Goal: Task Accomplishment & Management: Complete application form

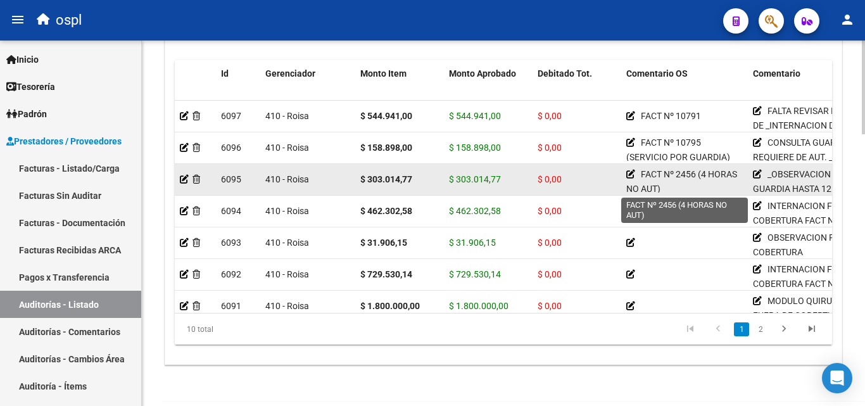
scroll to position [0, 205]
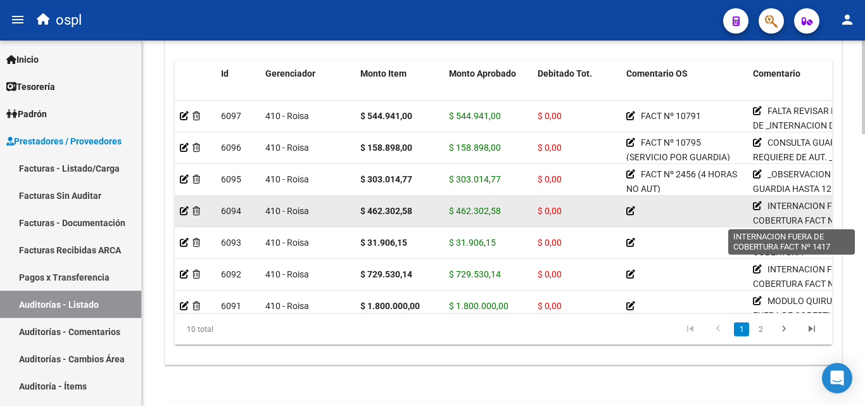
click at [753, 204] on icon at bounding box center [757, 205] width 9 height 9
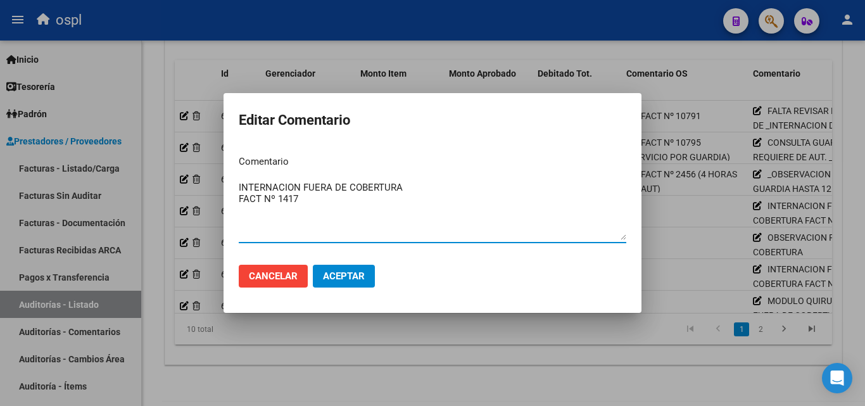
drag, startPoint x: 303, startPoint y: 203, endPoint x: 236, endPoint y: 207, distance: 66.6
click at [182, 217] on div "Editar Comentario Comentario INTERNACION FUERA DE COBERTURA FACT Nº 1417 Ingres…" at bounding box center [432, 203] width 865 height 406
click at [348, 205] on textarea "INTERNACION FUERA DE COBERTURA FACT Nº 1417" at bounding box center [433, 211] width 388 height 60
click at [243, 289] on mat-dialog-actions "Cancelar Aceptar" at bounding box center [433, 276] width 388 height 43
click at [251, 282] on span "Cancelar" at bounding box center [273, 276] width 49 height 11
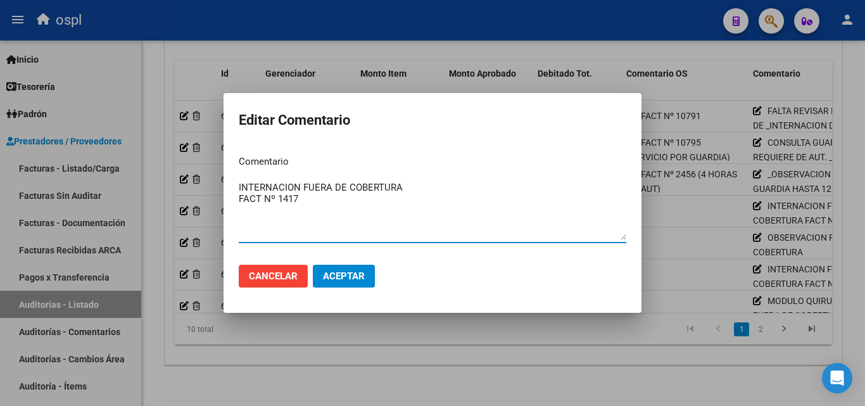
click at [252, 281] on span "Cancelar" at bounding box center [273, 276] width 49 height 11
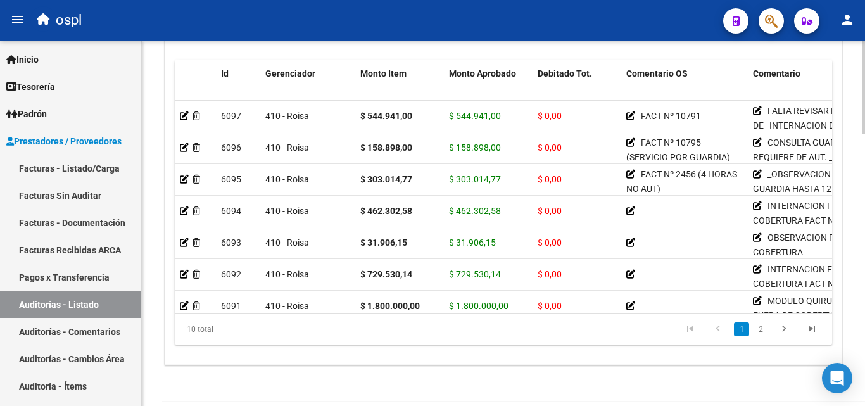
drag, startPoint x: 239, startPoint y: 248, endPoint x: 510, endPoint y: 306, distance: 277.2
click at [475, 343] on div "10 total 1 2" at bounding box center [504, 330] width 658 height 32
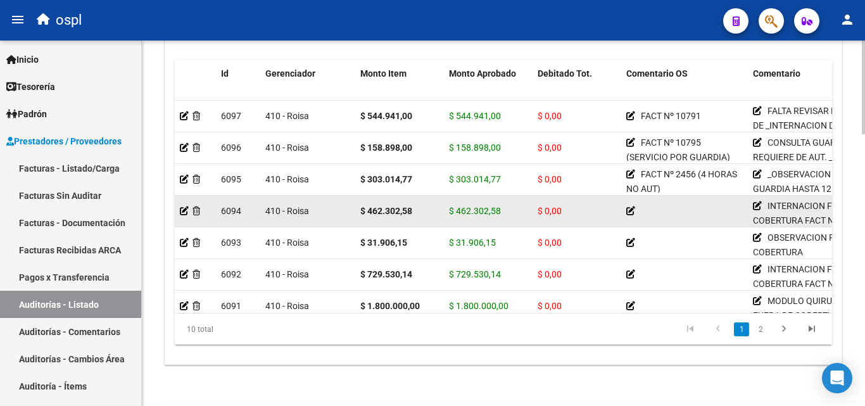
click at [630, 210] on icon at bounding box center [631, 211] width 9 height 9
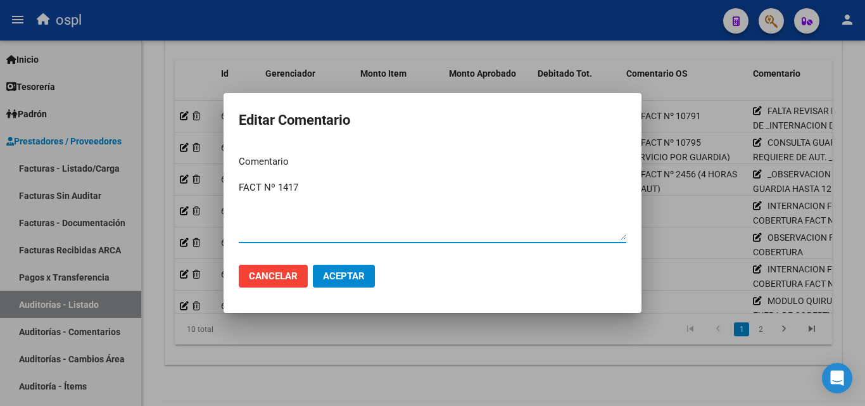
type textarea "FACT Nº 1417"
click at [352, 270] on button "Aceptar" at bounding box center [344, 276] width 62 height 23
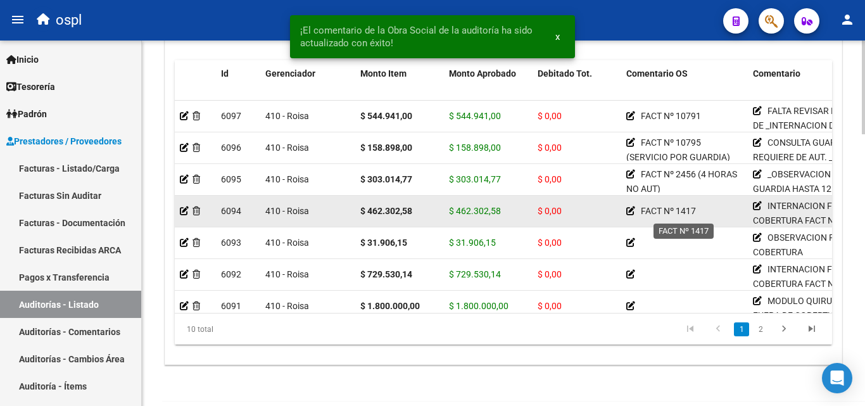
click at [630, 208] on icon at bounding box center [631, 211] width 9 height 9
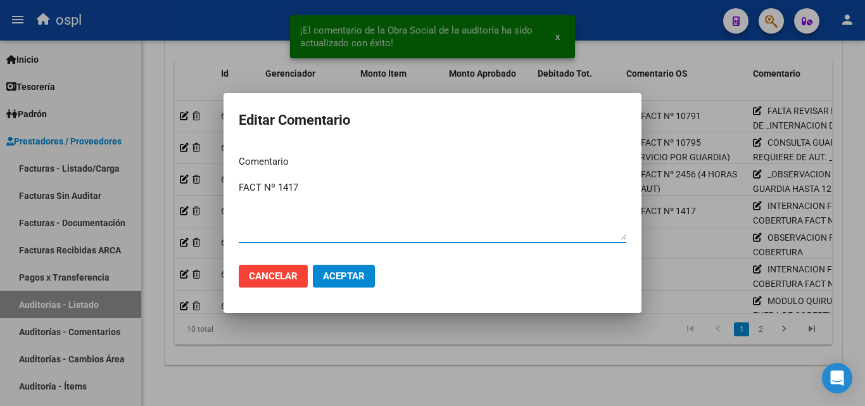
click at [324, 367] on div at bounding box center [432, 203] width 865 height 406
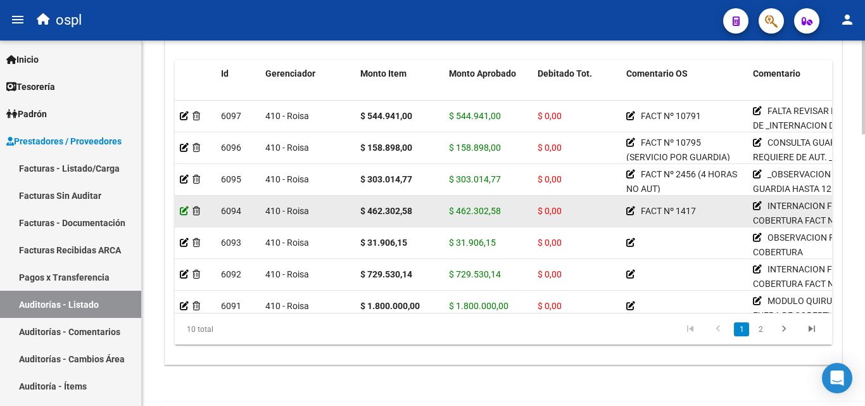
click at [181, 212] on icon at bounding box center [184, 211] width 9 height 9
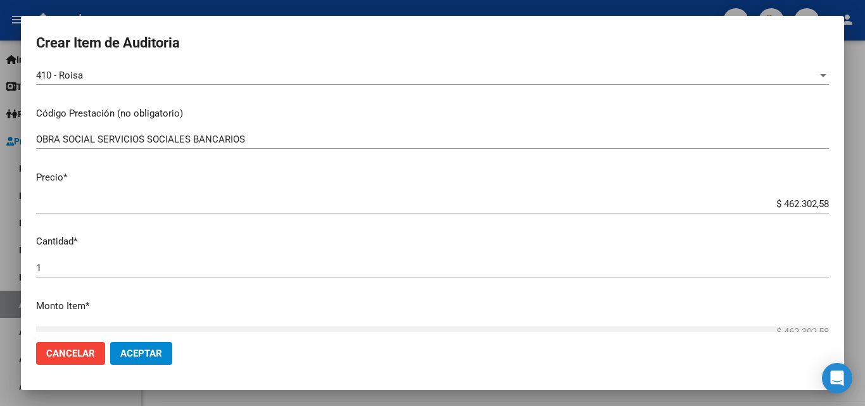
scroll to position [190, 0]
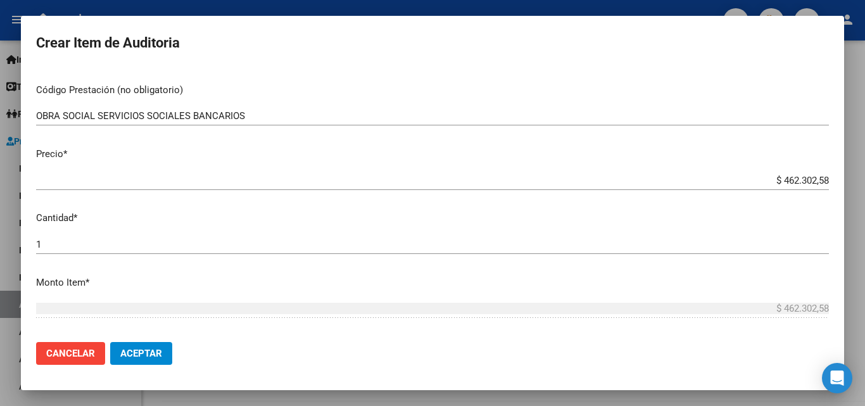
click at [8, 317] on div at bounding box center [432, 203] width 865 height 406
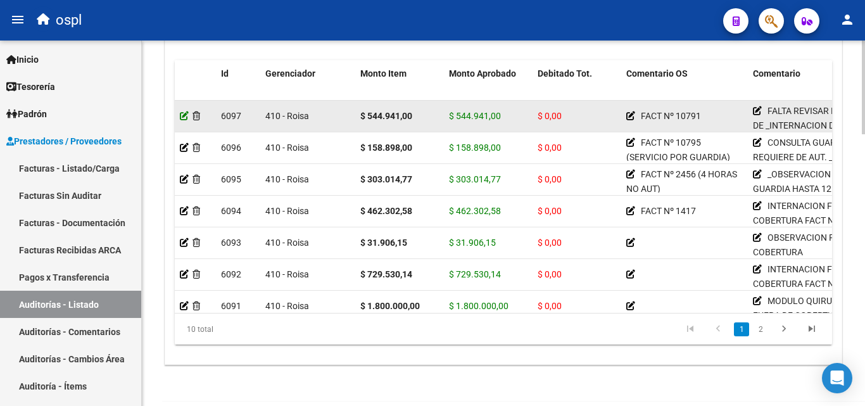
click at [181, 115] on icon at bounding box center [184, 116] width 9 height 9
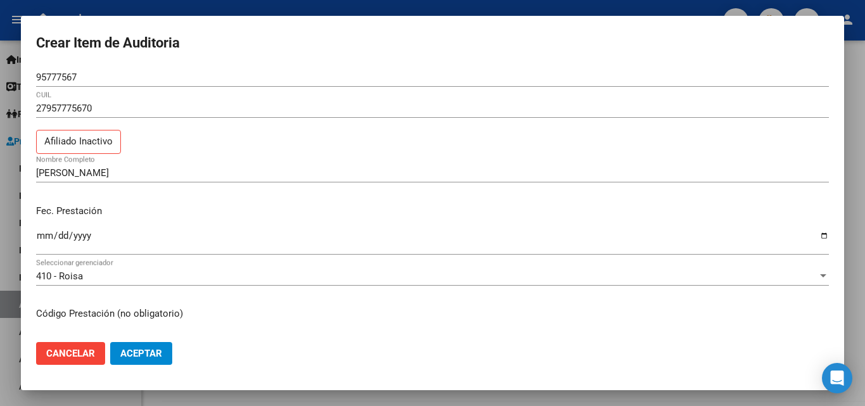
click at [13, 316] on div at bounding box center [432, 203] width 865 height 406
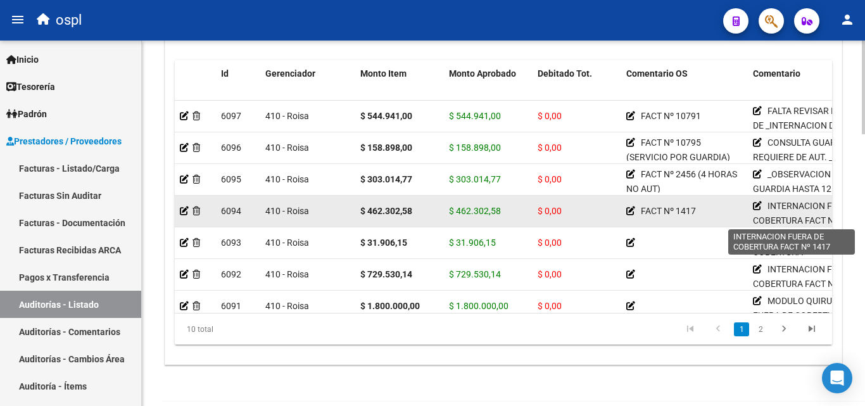
click at [760, 209] on icon at bounding box center [757, 205] width 9 height 9
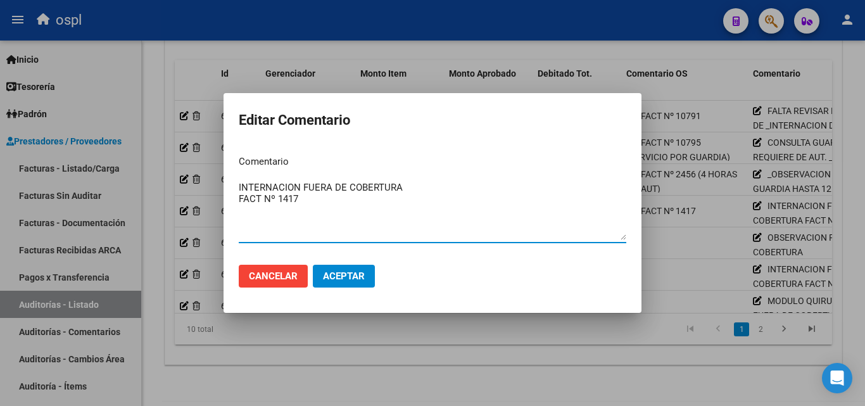
drag, startPoint x: 329, startPoint y: 215, endPoint x: 228, endPoint y: 212, distance: 100.8
click at [228, 212] on mat-dialog-content "Comentario INTERNACION FUERA DE COBERTURA FACT Nº 1417 Ingresar el comentario" at bounding box center [433, 200] width 418 height 110
click at [452, 186] on textarea "INTERNACION FUERA DE COBERTURA" at bounding box center [433, 211] width 388 height 60
click at [442, 196] on textarea "INTERNACION FUERA DE COBERTURA" at bounding box center [433, 211] width 388 height 60
type textarea "INTERNACION FUERA DE COBERTURA"
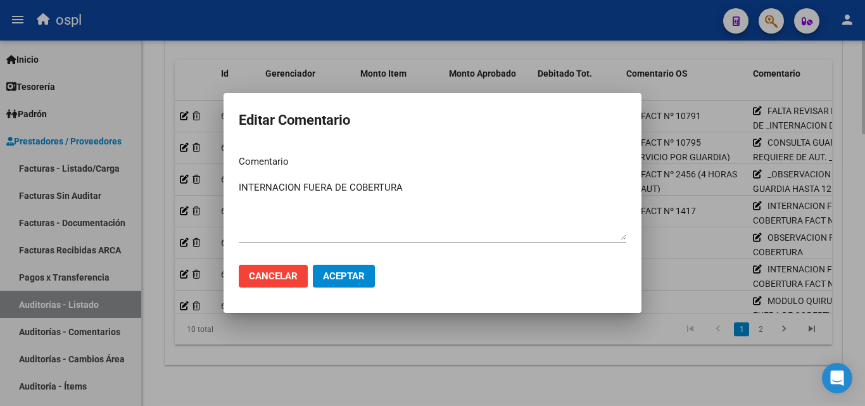
drag, startPoint x: 404, startPoint y: 379, endPoint x: 421, endPoint y: 356, distance: 28.5
click at [404, 378] on div at bounding box center [432, 203] width 865 height 406
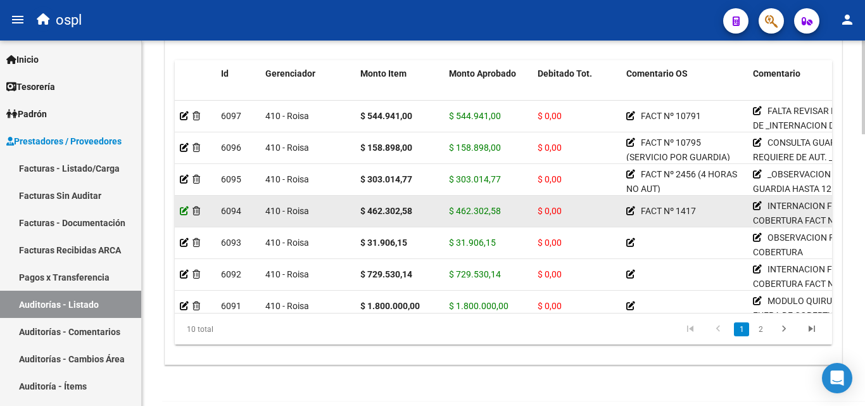
click at [181, 210] on icon at bounding box center [184, 211] width 9 height 9
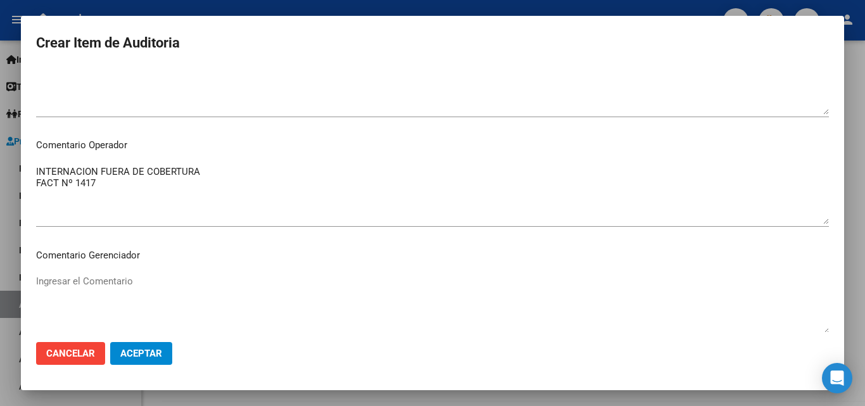
scroll to position [570, 0]
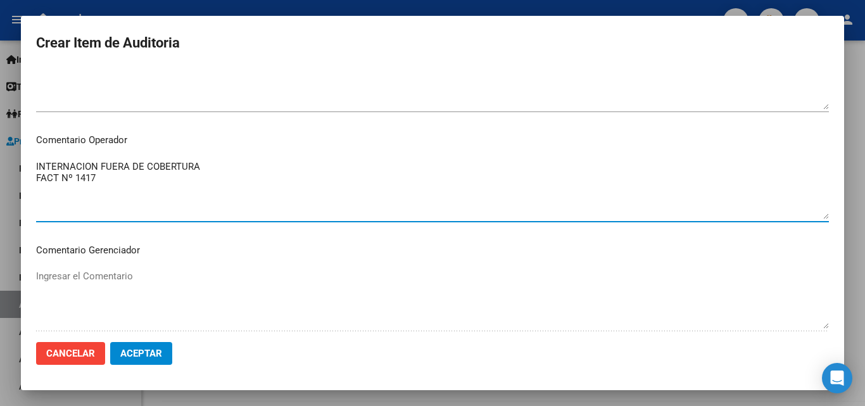
drag, startPoint x: 208, startPoint y: 170, endPoint x: 35, endPoint y: 169, distance: 172.3
click at [35, 169] on mat-dialog-content "Nro Documento CUIL Nombre Completo Fec. Prestación Ingresar la fecha 410 - Rois…" at bounding box center [433, 200] width 824 height 264
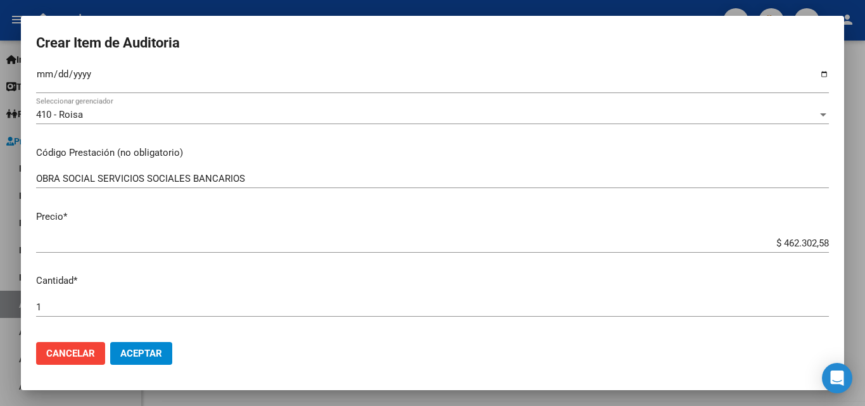
scroll to position [127, 0]
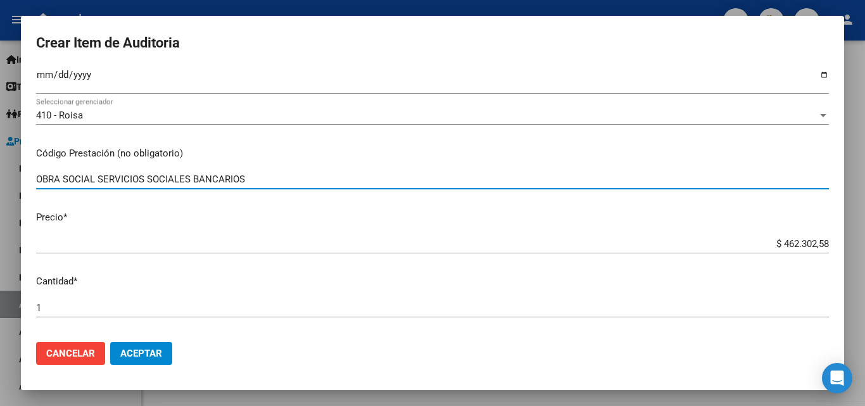
click at [265, 179] on input "OBRA SOCIAL SERVICIOS SOCIALES BANCARIOS" at bounding box center [432, 179] width 793 height 11
drag, startPoint x: 265, startPoint y: 179, endPoint x: 272, endPoint y: 188, distance: 11.8
paste input "INTERNACION FUERA DE COBERTURA"
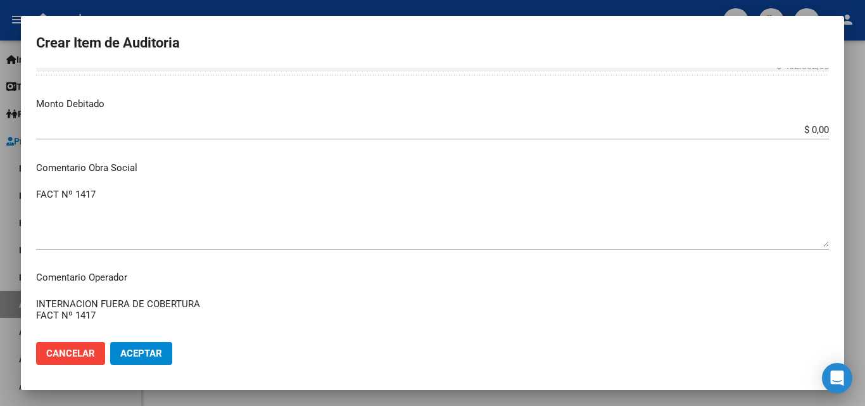
scroll to position [443, 0]
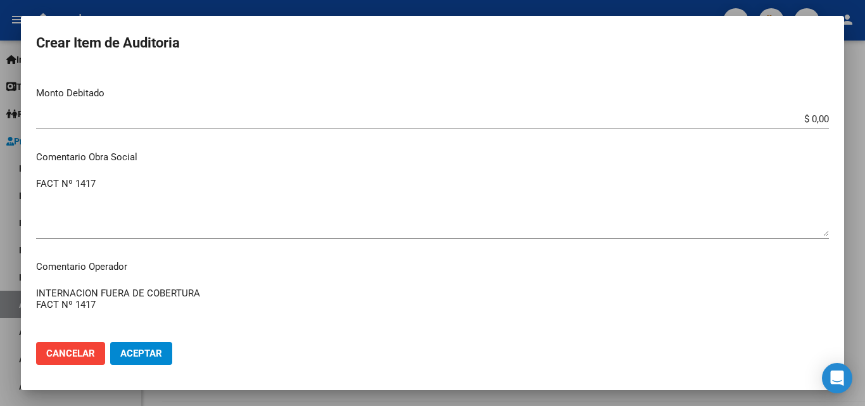
type input "OBRA SOCIAL SERVICIOS SOCIALES BANCARIOS /INTERNACION FUERA DE COBERTURA"
drag, startPoint x: 113, startPoint y: 309, endPoint x: 1, endPoint y: 274, distance: 117.2
click at [0, 279] on div "Crear Item de Auditoria Nro Documento CUIL Nombre Completo Fec. Prestación Ingr…" at bounding box center [432, 203] width 865 height 406
click at [129, 348] on span "Aceptar" at bounding box center [141, 353] width 42 height 11
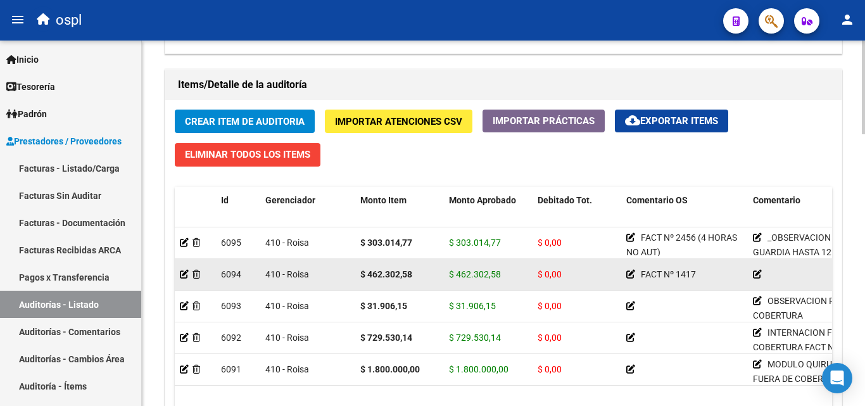
scroll to position [0, 0]
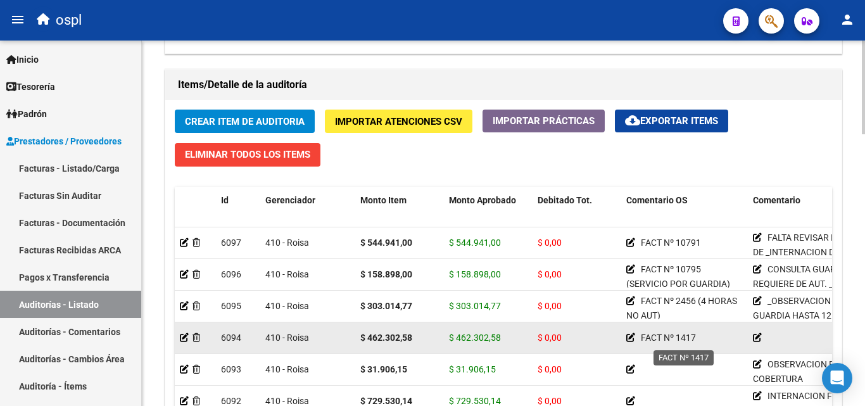
click at [632, 339] on icon at bounding box center [631, 337] width 9 height 9
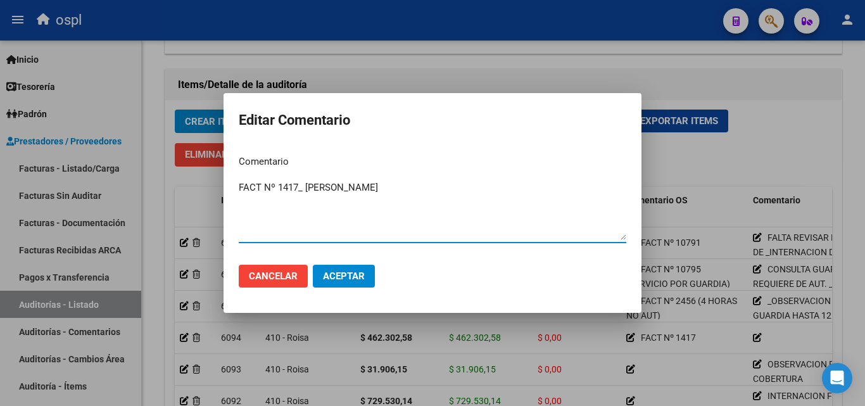
type textarea "FACT Nº 1417_ [PERSON_NAME]"
click at [340, 273] on span "Aceptar" at bounding box center [344, 276] width 42 height 11
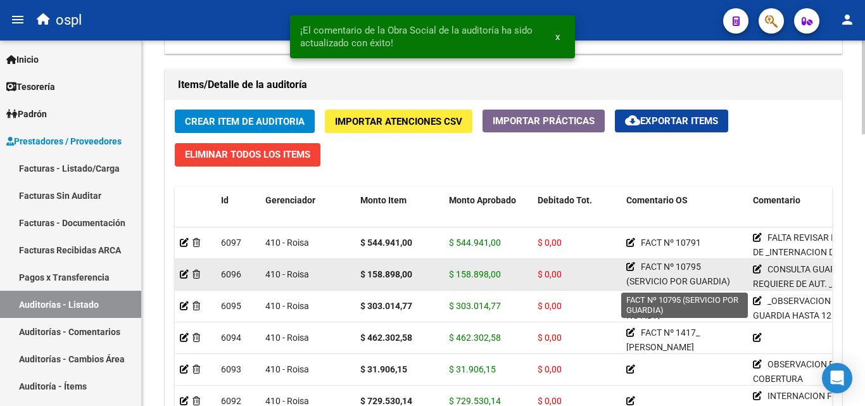
scroll to position [3, 0]
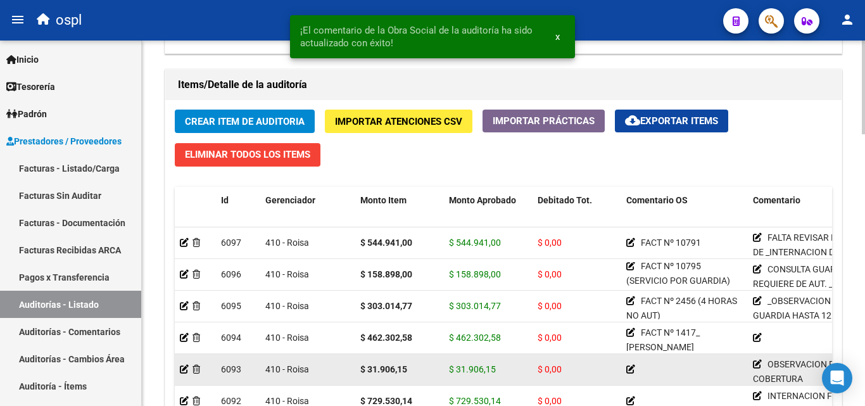
click at [629, 370] on icon at bounding box center [631, 369] width 9 height 9
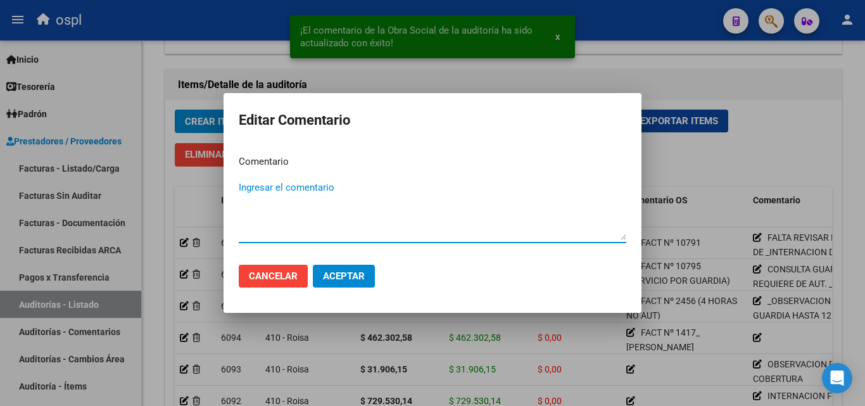
click at [675, 329] on div at bounding box center [432, 203] width 865 height 406
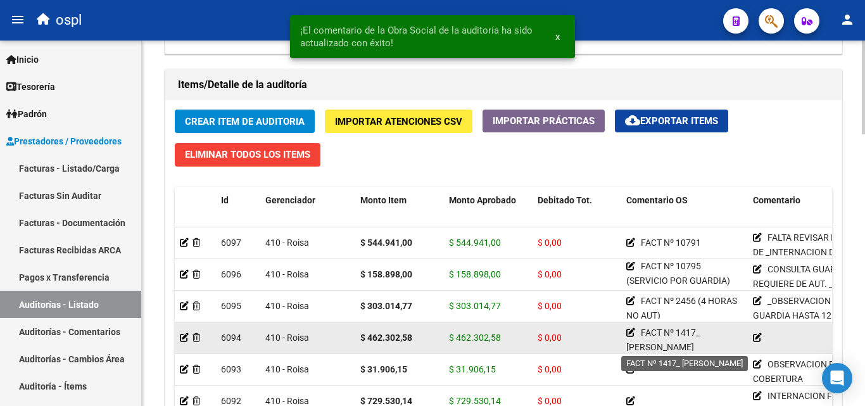
click at [629, 333] on icon at bounding box center [631, 332] width 9 height 9
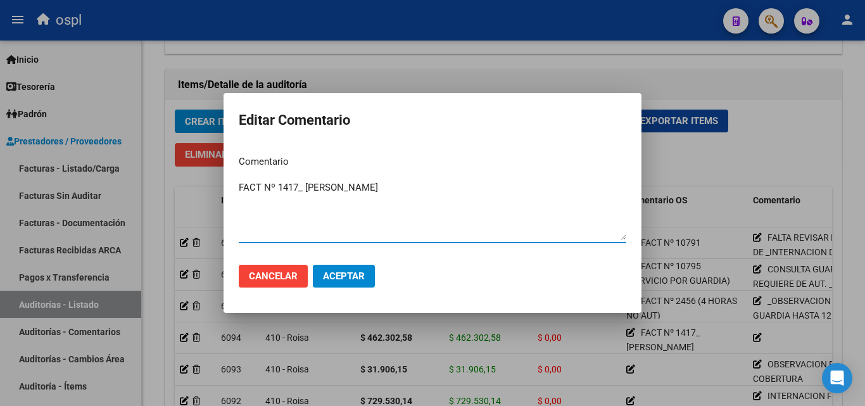
drag, startPoint x: 403, startPoint y: 187, endPoint x: 190, endPoint y: 189, distance: 212.9
click at [190, 189] on div "Editar Comentario Comentario FACT Nº 1417_ [PERSON_NAME] Ingresar el comentario…" at bounding box center [432, 203] width 865 height 406
click at [421, 333] on div at bounding box center [432, 203] width 865 height 406
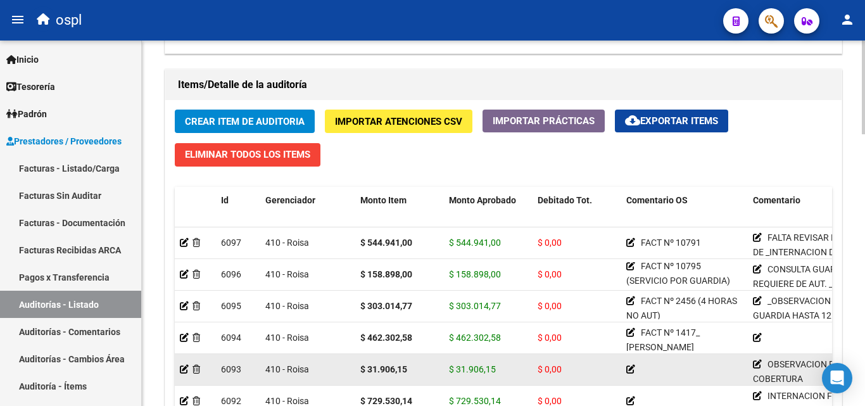
click at [627, 369] on datatable-body-cell at bounding box center [684, 369] width 127 height 31
click at [628, 368] on icon at bounding box center [631, 369] width 9 height 9
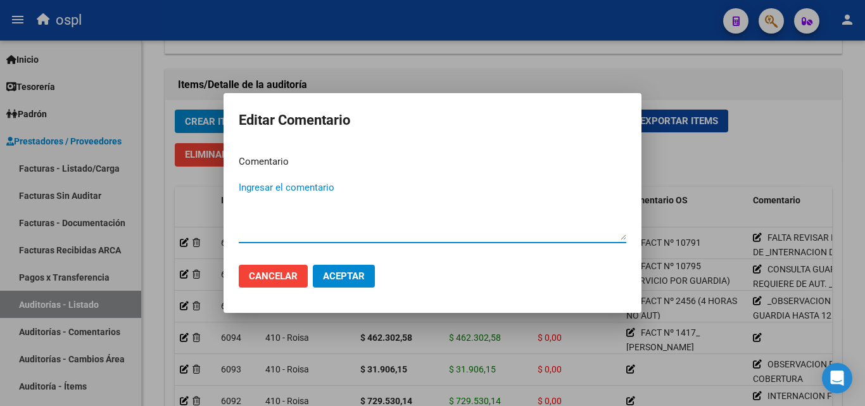
paste textarea "FACT Nº 1417_ [PERSON_NAME]"
drag, startPoint x: 393, startPoint y: 188, endPoint x: 305, endPoint y: 196, distance: 88.5
click at [305, 196] on textarea "FACT Nº 1417_ [PERSON_NAME]" at bounding box center [433, 211] width 388 height 60
type textarea "FACT Nº 1417_ [PERSON_NAME]"
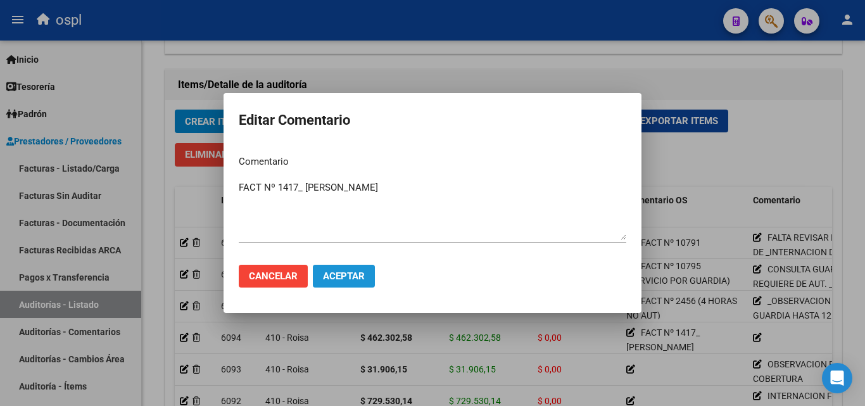
click at [355, 278] on span "Aceptar" at bounding box center [344, 276] width 42 height 11
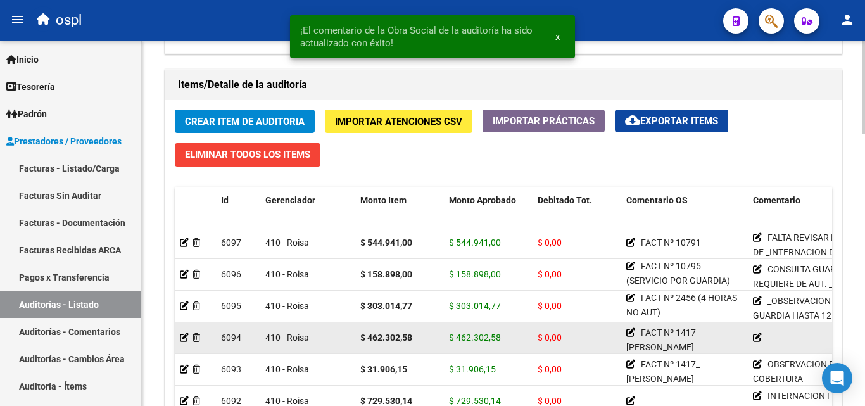
click at [758, 336] on icon at bounding box center [757, 337] width 9 height 9
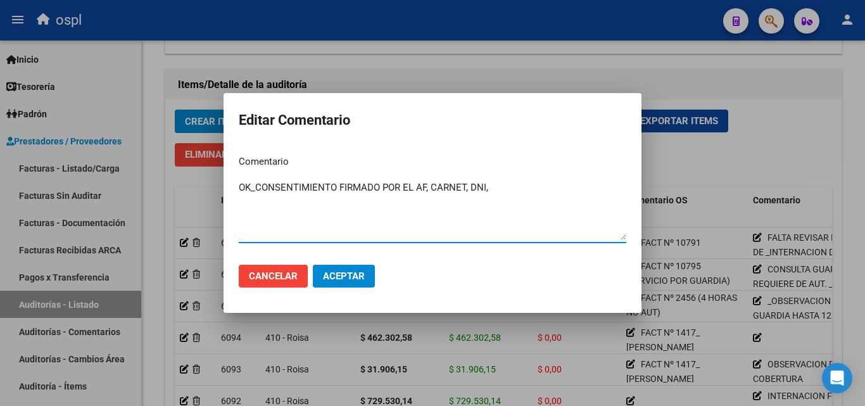
click at [242, 186] on textarea "OK_CONSENTIMIENTO FIRMADO POR EL AF, CARNET, DNI," at bounding box center [433, 211] width 388 height 60
click at [241, 184] on textarea "OK_CONSENTIMIENTO FIRMADO POR EL AF, CARNET, DNI," at bounding box center [433, 211] width 388 height 60
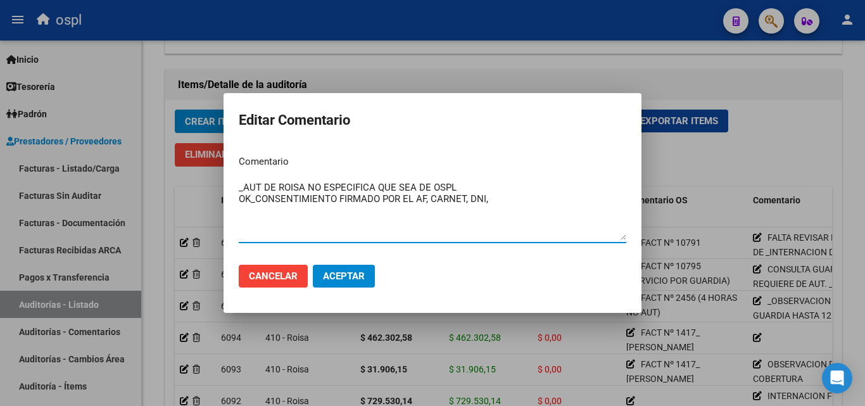
click at [519, 196] on textarea "_AUT DE ROISA NO ESPECIFICA QUE SEA DE OSPL OK_CONSENTIMIENTO FIRMADO POR EL AF…" at bounding box center [433, 211] width 388 height 60
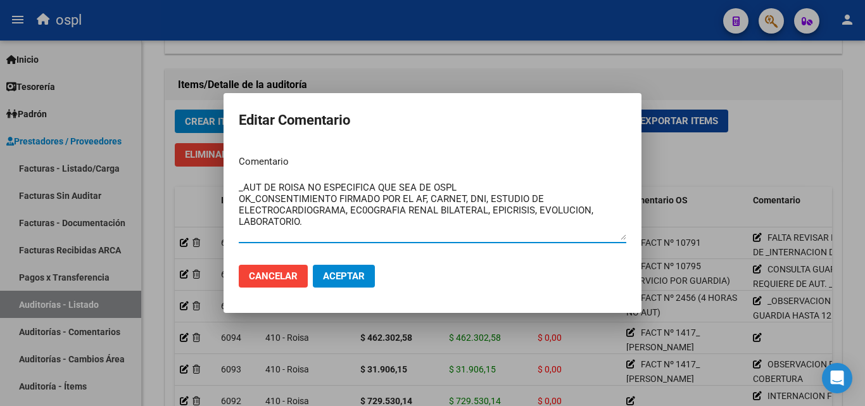
click at [461, 184] on textarea "_AUT DE ROISA NO ESPECIFICA QUE SEA DE OSPL OK_CONSENTIMIENTO FIRMADO POR EL AF…" at bounding box center [433, 211] width 388 height 60
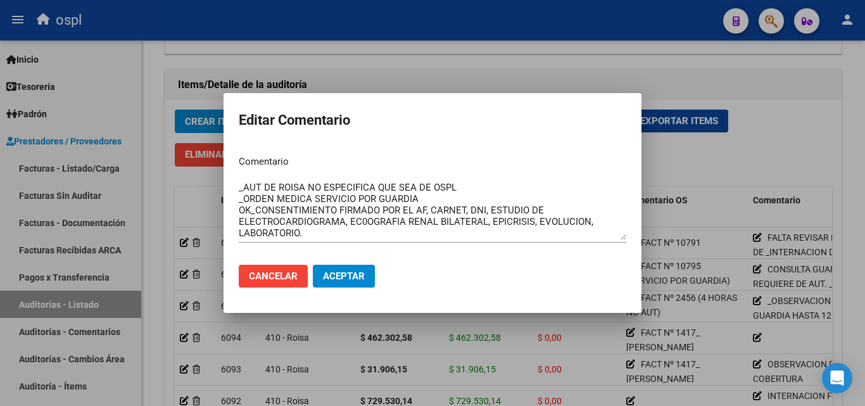
click at [481, 182] on div "_AUT DE ROISA NO ESPECIFICA QUE SEA DE OSPL _ORDEN MEDICA SERVICIO POR GUARDIA …" at bounding box center [433, 210] width 388 height 65
click at [475, 184] on textarea "_AUT DE ROISA NO ESPECIFICA QUE SEA DE OSPL _ORDEN MEDICA SERVICIO POR GUARDIA …" at bounding box center [433, 211] width 388 height 60
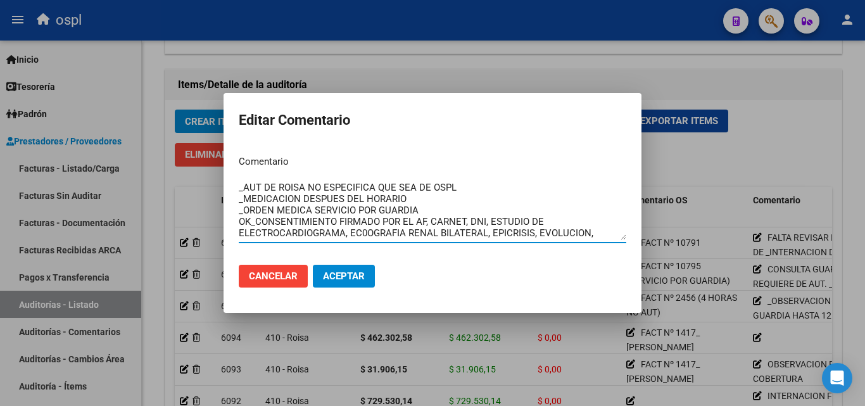
click at [378, 198] on textarea "_AUT DE ROISA NO ESPECIFICA QUE SEA DE OSPL _MEDICACION DESPUES DEL HORARIO _OR…" at bounding box center [433, 211] width 388 height 60
click at [426, 203] on textarea "_AUT DE ROISA NO ESPECIFICA QUE SEA DE OSPL _MEDICACION DESPUES DEL HORARIO _OR…" at bounding box center [433, 211] width 388 height 60
click at [411, 197] on textarea "_AUT DE ROISA NO ESPECIFICA QUE SEA DE OSPL _MEDICACION DESPUES DEL HORARIO _OR…" at bounding box center [433, 211] width 388 height 60
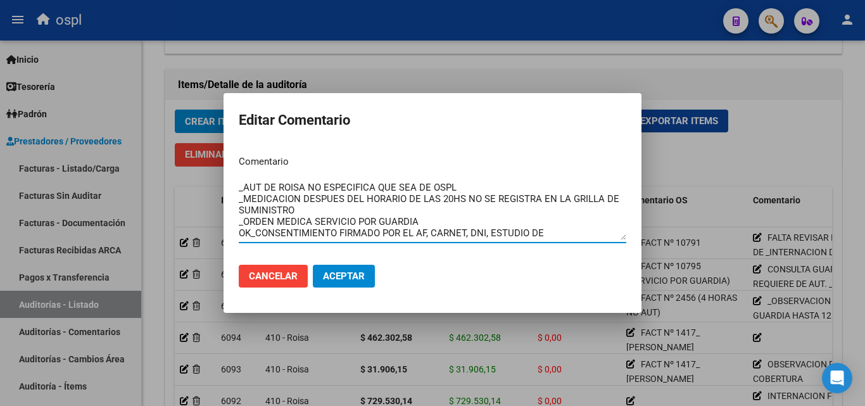
drag, startPoint x: 298, startPoint y: 199, endPoint x: 310, endPoint y: 202, distance: 11.8
click at [300, 199] on textarea "_AUT DE ROISA NO ESPECIFICA QUE SEA DE OSPL _MEDICACION DESPUES DEL HORARIO DE …" at bounding box center [433, 211] width 388 height 60
type textarea "_AUT DE ROISA NO ESPECIFICA QUE SEA DE OSPL _MEDICACION DESPUES DEL HORARIO DE …"
click at [340, 271] on span "Aceptar" at bounding box center [344, 276] width 42 height 11
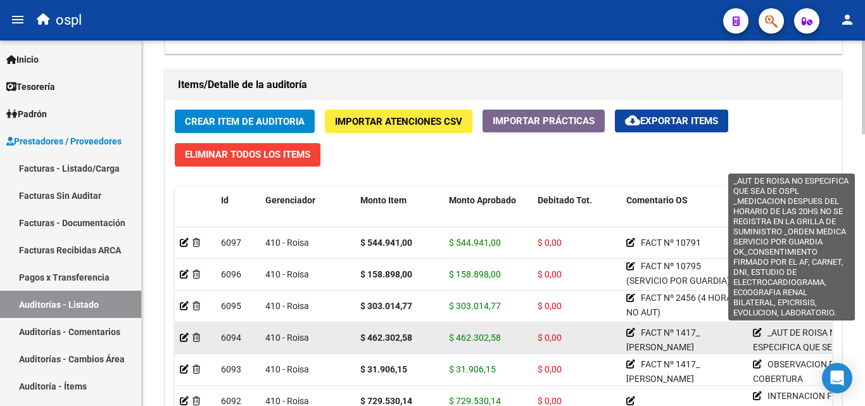
click at [759, 334] on icon at bounding box center [757, 332] width 9 height 9
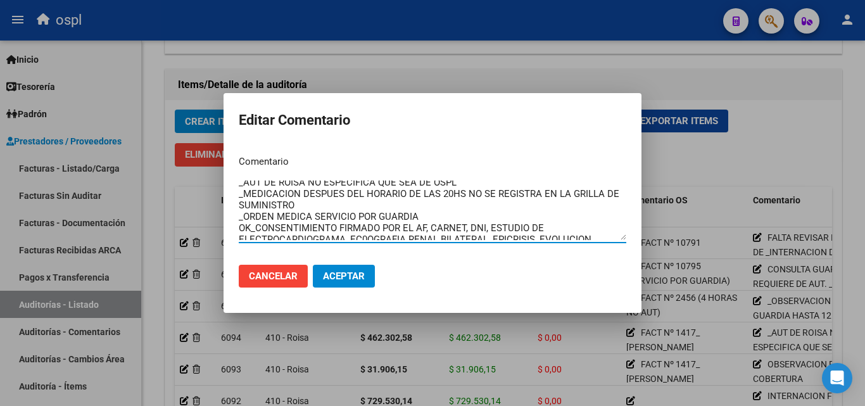
scroll to position [0, 0]
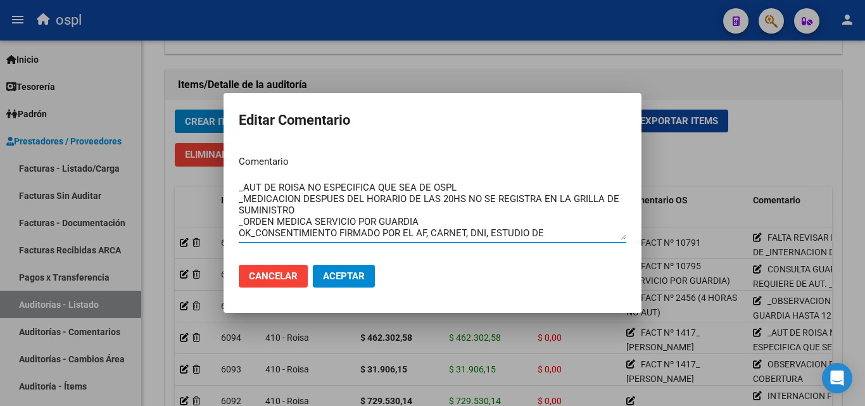
click at [545, 203] on textarea "_AUT DE ROISA NO ESPECIFICA QUE SEA DE OSPL _MEDICACION DESPUES DEL HORARIO DE …" at bounding box center [433, 211] width 388 height 60
click at [545, 201] on textarea "_AUT DE ROISA NO ESPECIFICA QUE SEA DE OSPL _MEDICACION DESPUES DEL HORARIO DE …" at bounding box center [433, 211] width 388 height 60
click at [544, 197] on textarea "_AUT DE ROISA NO ESPECIFICA QUE SEA DE OSPL _MEDICACION DESPUES DEL HORARIO DE …" at bounding box center [433, 211] width 388 height 60
click at [543, 198] on textarea "_AUT DE ROISA NO ESPECIFICA QUE SEA DE OSPL _MEDICACION DESPUES DEL HORARIO DE …" at bounding box center [433, 211] width 388 height 60
click at [391, 212] on textarea "_AUT DE ROISA NO ESPECIFICA QUE SEA DE OSPL _MEDICACION DESPUES DEL HORARIO DE …" at bounding box center [433, 211] width 388 height 60
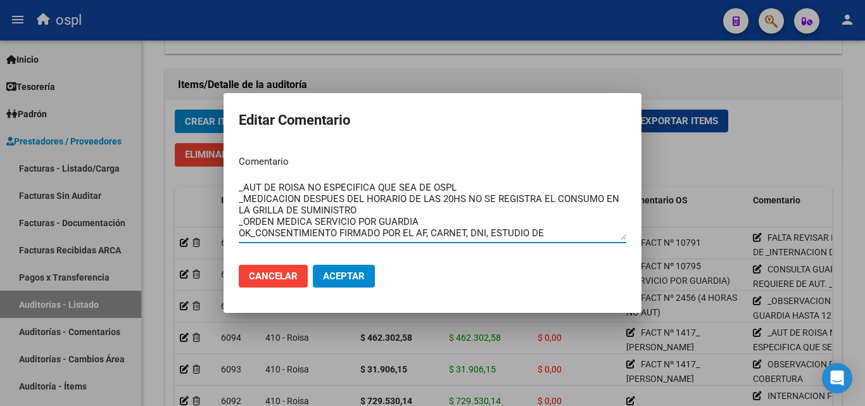
type textarea "_AUT DE ROISA NO ESPECIFICA QUE SEA DE OSPL _MEDICACION DESPUES DEL HORARIO DE …"
click at [347, 264] on mat-dialog-actions "Cancelar Aceptar" at bounding box center [433, 276] width 388 height 43
click at [350, 269] on button "Aceptar" at bounding box center [344, 276] width 62 height 23
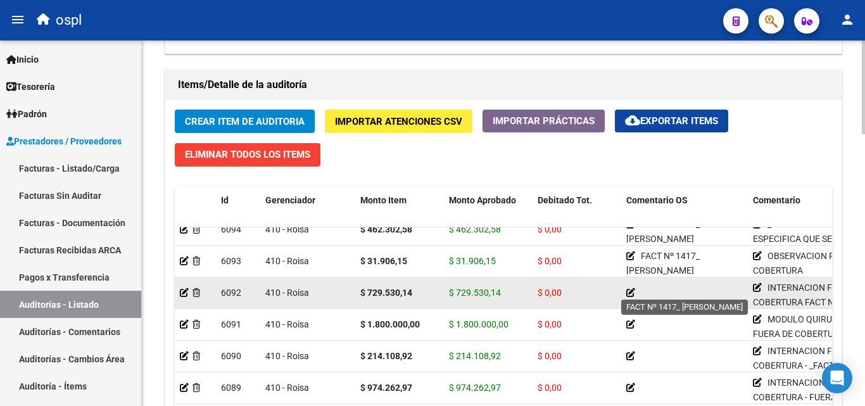
scroll to position [56, 0]
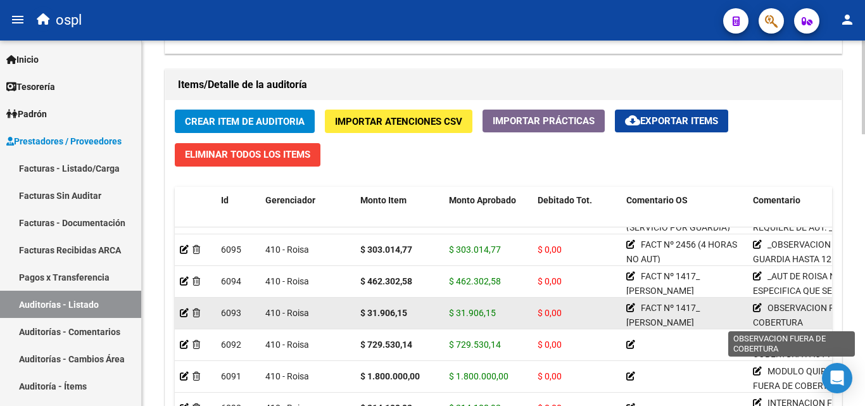
click at [759, 307] on icon at bounding box center [757, 307] width 9 height 9
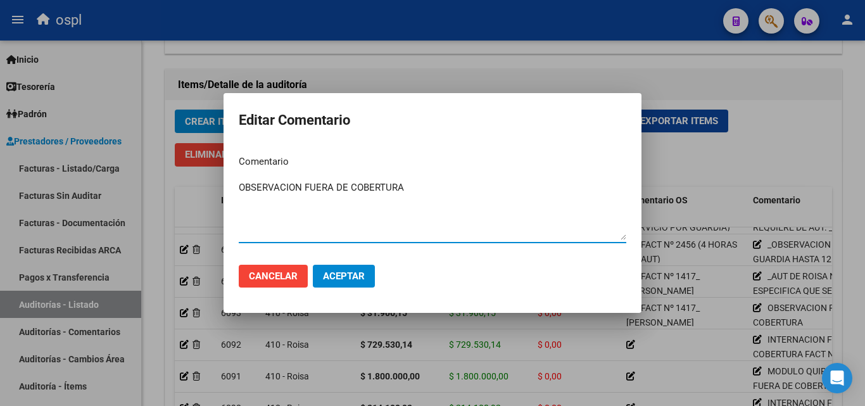
drag, startPoint x: 435, startPoint y: 200, endPoint x: 236, endPoint y: 193, distance: 199.1
click at [223, 190] on div "Editar Comentario Comentario OBSERVACION FUERA DE COBERTURA Ingresar el comenta…" at bounding box center [432, 203] width 865 height 406
click at [374, 226] on textarea "OBSERVACION FUERA DE COBERTURA" at bounding box center [433, 211] width 388 height 60
click at [716, 344] on div at bounding box center [432, 203] width 865 height 406
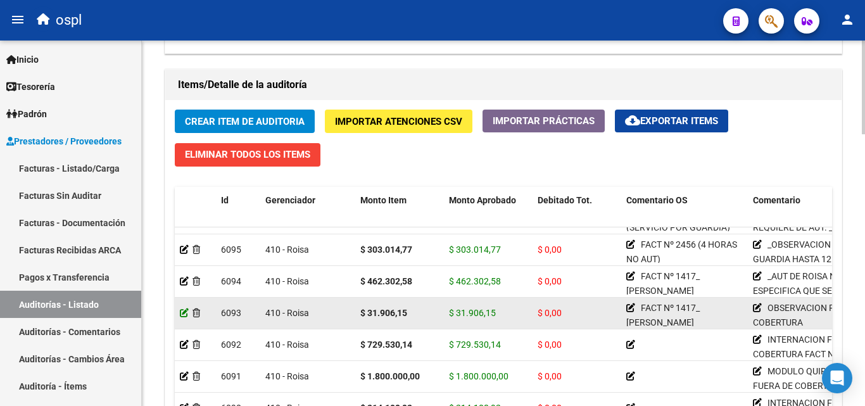
click at [182, 311] on icon at bounding box center [184, 313] width 9 height 9
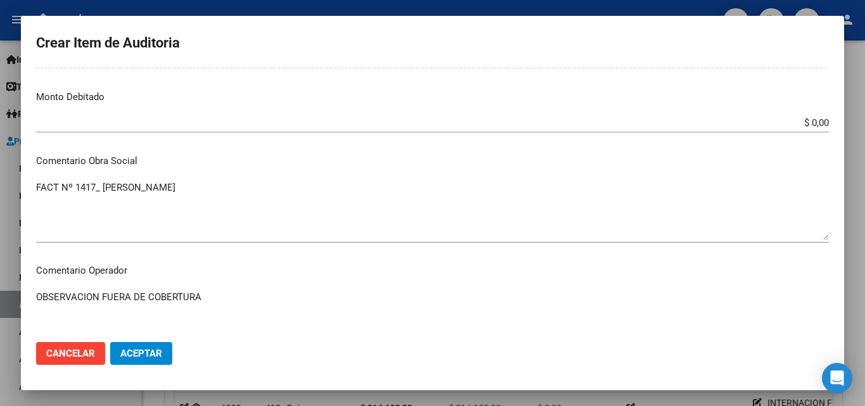
scroll to position [443, 0]
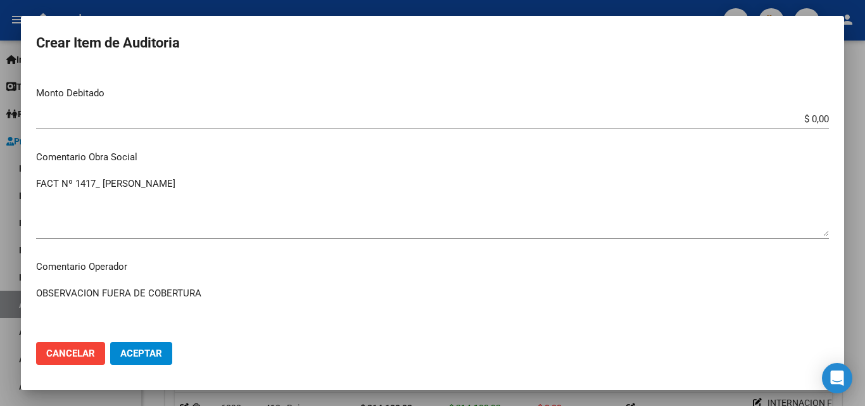
drag, startPoint x: 215, startPoint y: 293, endPoint x: 29, endPoint y: 277, distance: 187.6
click at [0, 277] on div "Crear Item de Auditoria Nro Documento CUIL Nombre Completo Fec. Prestación Ingr…" at bounding box center [432, 203] width 865 height 406
drag, startPoint x: 63, startPoint y: 278, endPoint x: 181, endPoint y: 303, distance: 119.8
click at [181, 303] on textarea "OBSERVACION FUERA DE COBERTURA" at bounding box center [432, 316] width 793 height 60
drag, startPoint x: 213, startPoint y: 298, endPoint x: 8, endPoint y: 296, distance: 205.3
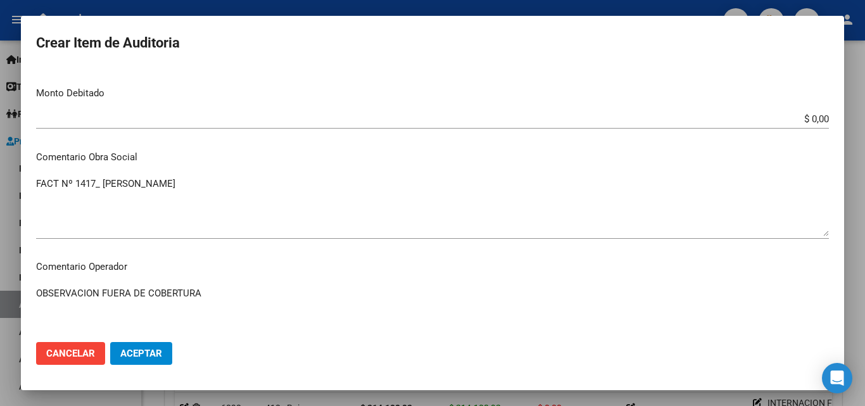
click at [8, 296] on div "Crear Item de Auditoria Nro Documento CUIL Nombre Completo Fec. Prestación Ingr…" at bounding box center [432, 203] width 865 height 406
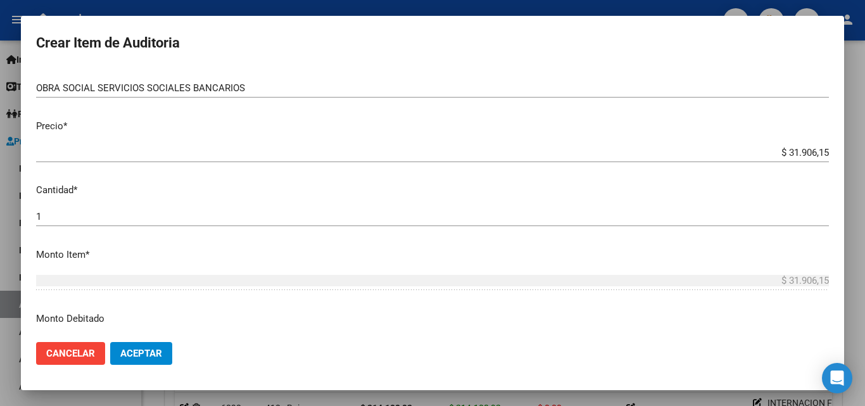
scroll to position [190, 0]
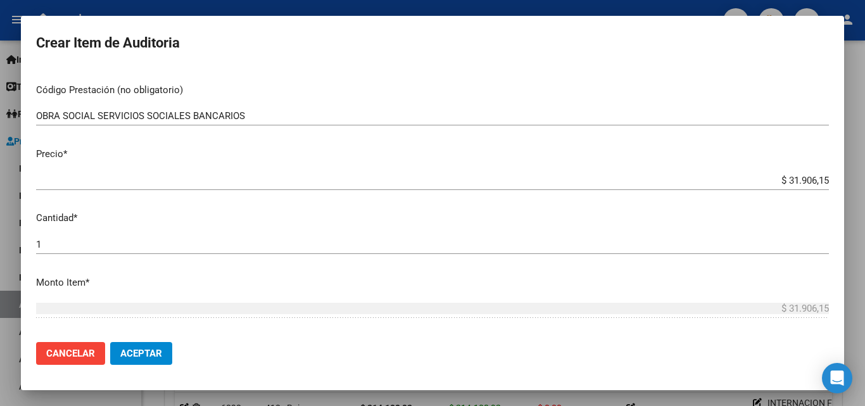
click at [274, 112] on input "OBRA SOCIAL SERVICIOS SOCIALES BANCARIOS" at bounding box center [432, 115] width 793 height 11
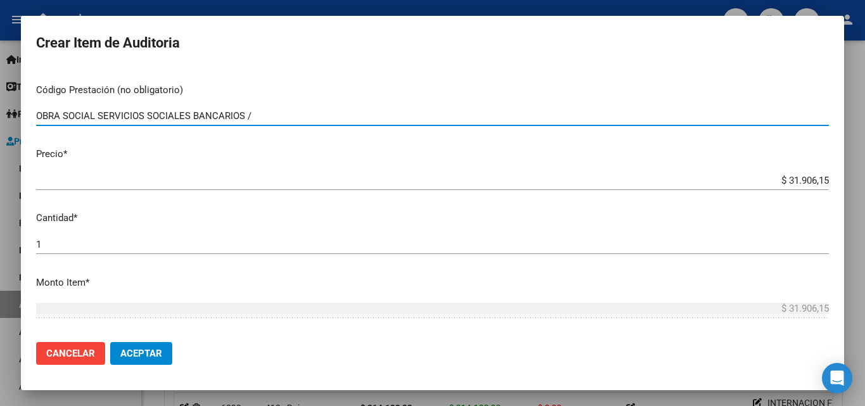
paste input "OBSERVACION FUERA DE COBERTURA"
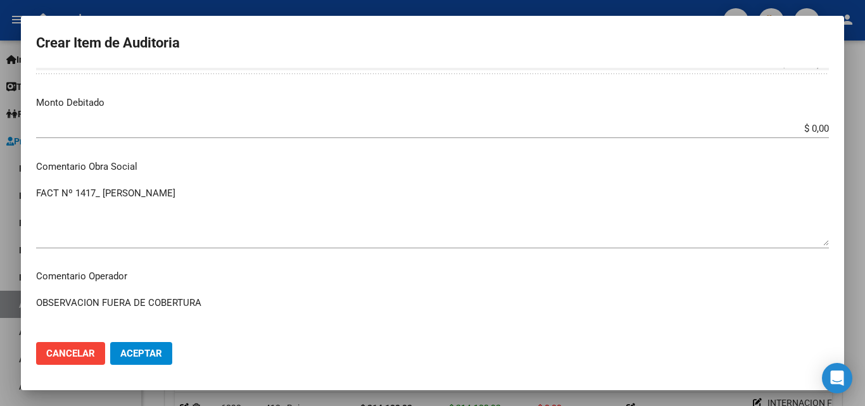
scroll to position [443, 0]
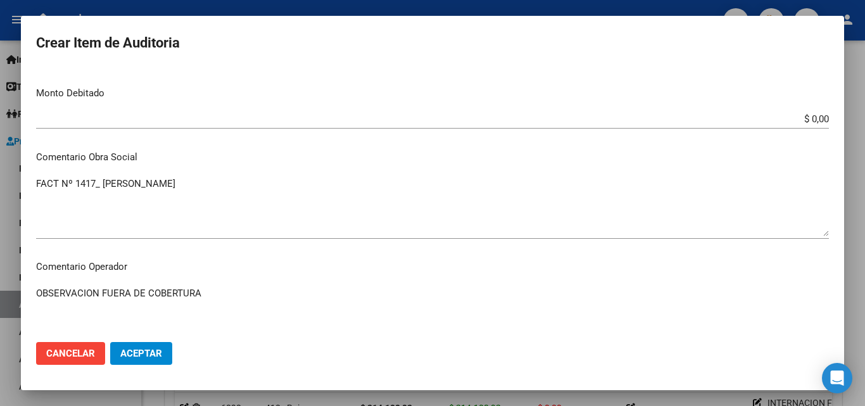
type input "OBRA SOCIAL SERVICIOS SOCIALES BANCARIOS /OBSERVACION FUERA DE COBERTURA"
drag, startPoint x: 231, startPoint y: 302, endPoint x: 13, endPoint y: 292, distance: 217.5
click at [13, 292] on div "Crear Item de Auditoria Nro Documento CUIL Nombre Completo Fec. Prestación Ingr…" at bounding box center [432, 203] width 865 height 406
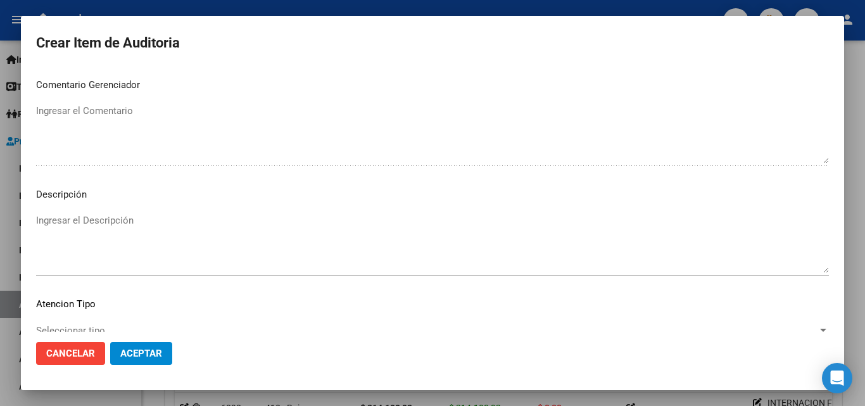
scroll to position [760, 0]
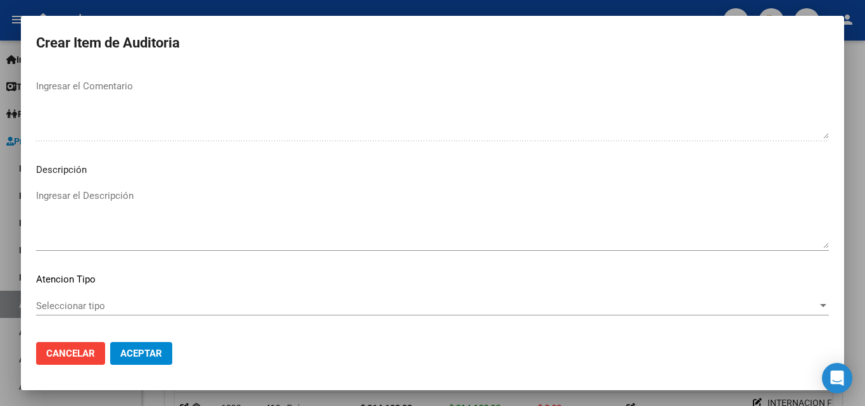
type textarea "_AUT DE ROISA NO ESPECIFICA QUE SEA DE OSPL OK_ ORDEN MEDICA, DNI, CARNET, CONS…"
click at [151, 356] on span "Aceptar" at bounding box center [141, 353] width 42 height 11
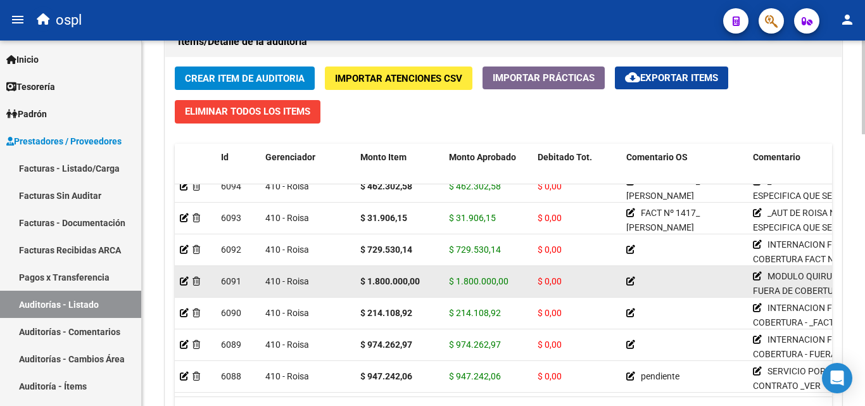
scroll to position [950, 0]
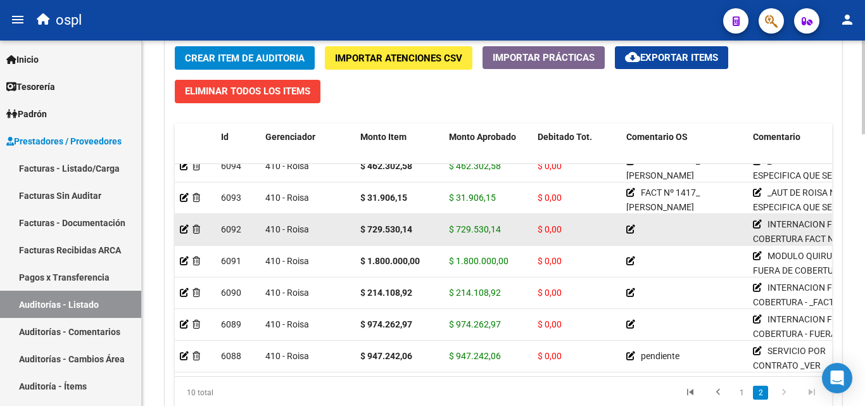
click at [628, 225] on icon at bounding box center [631, 229] width 9 height 9
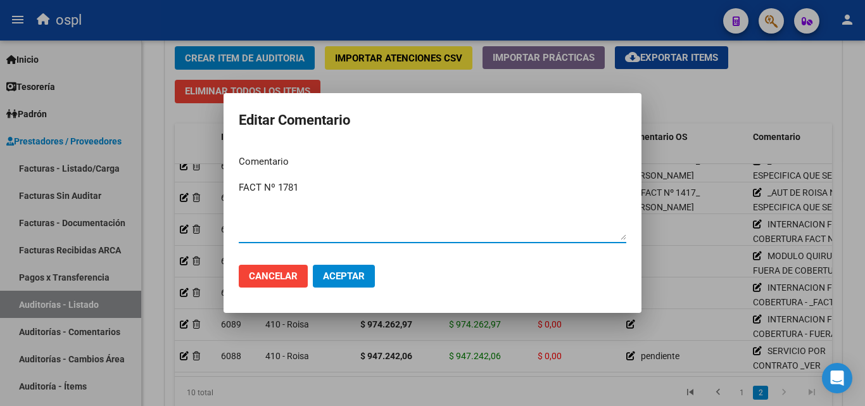
type textarea "FACT Nº 1781"
click at [344, 274] on span "Aceptar" at bounding box center [344, 276] width 42 height 11
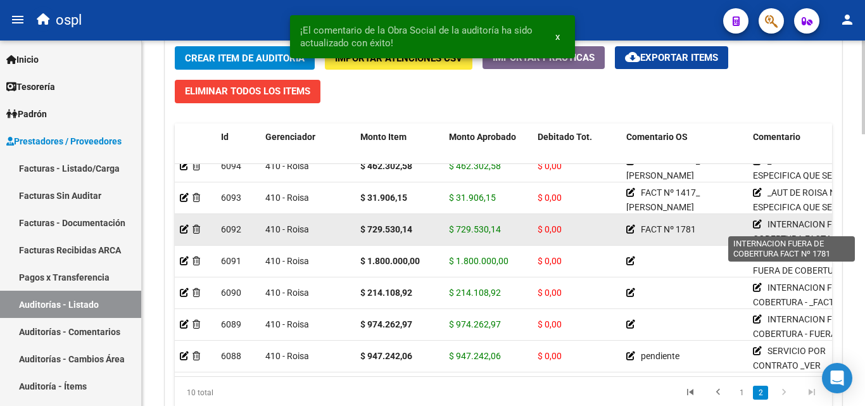
click at [756, 220] on icon at bounding box center [757, 224] width 9 height 9
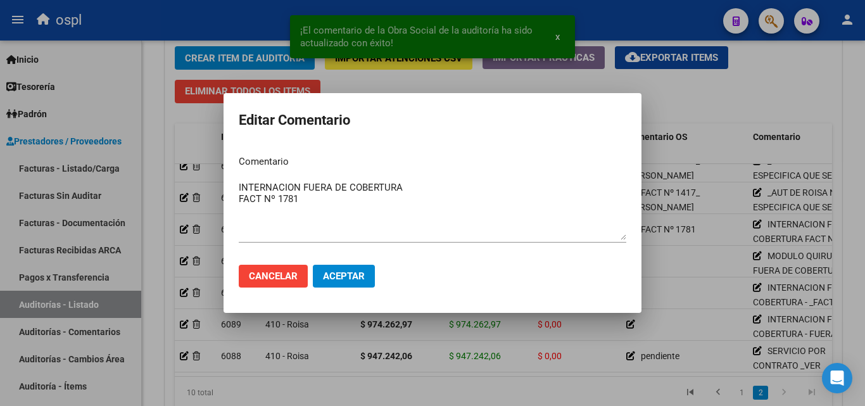
click at [732, 244] on div at bounding box center [432, 203] width 865 height 406
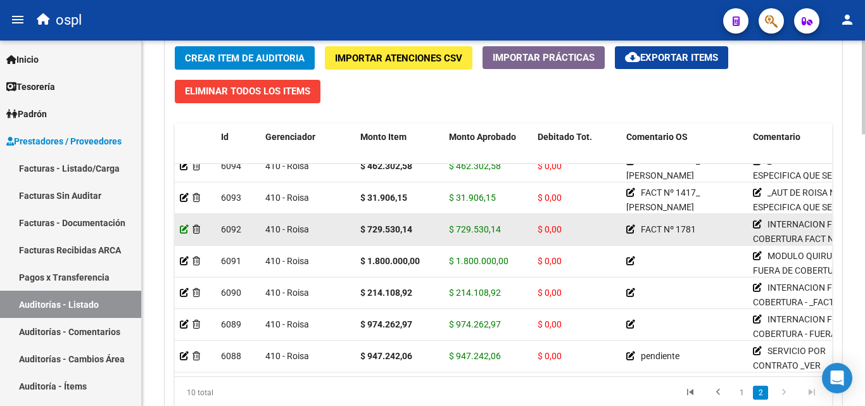
click at [184, 225] on icon at bounding box center [184, 229] width 9 height 9
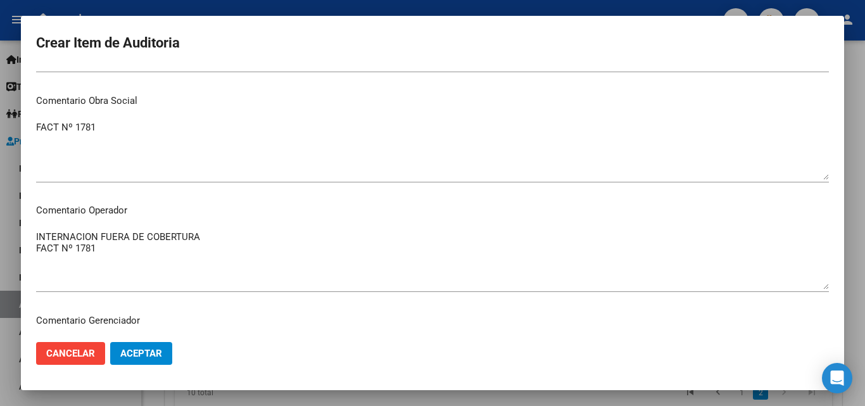
scroll to position [570, 0]
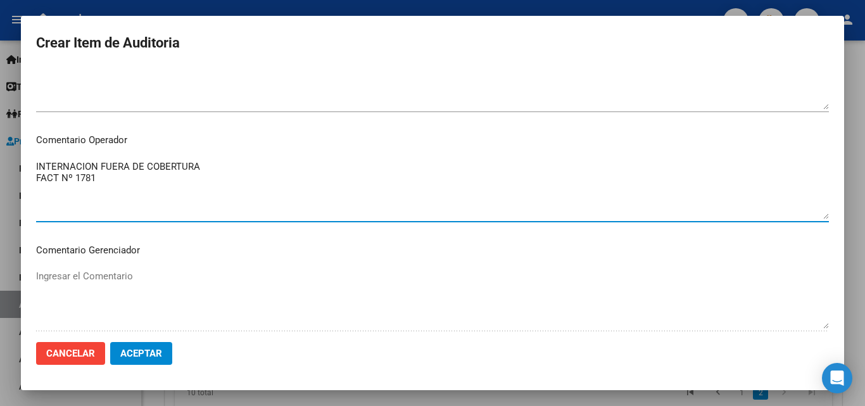
drag, startPoint x: 129, startPoint y: 183, endPoint x: 35, endPoint y: 184, distance: 93.8
click at [35, 184] on mat-dialog-content "Nro Documento CUIL Nombre Completo Fec. Prestación Ingresar la fecha 410 - Rois…" at bounding box center [433, 200] width 824 height 264
type textarea "INTERNACION FUERA DE COBERTURA"
click at [134, 175] on textarea "INTERNACION FUERA DE COBERTURA" at bounding box center [432, 190] width 793 height 60
drag, startPoint x: 215, startPoint y: 167, endPoint x: 18, endPoint y: 166, distance: 197.7
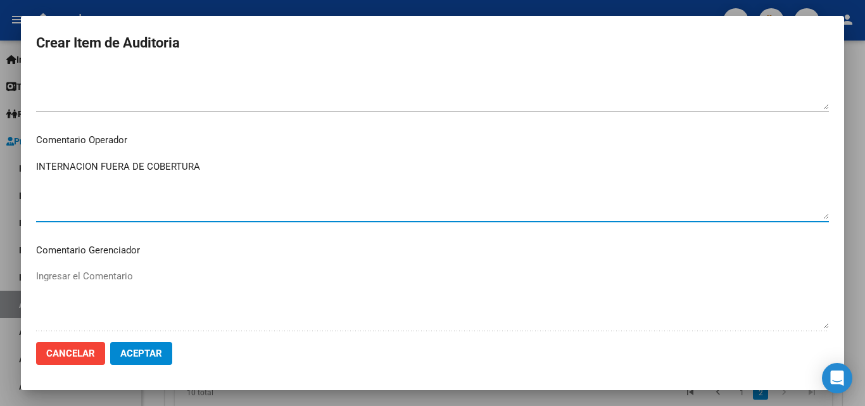
click at [18, 166] on div "Crear Item de Auditoria Nro Documento CUIL Nombre Completo Fec. Prestación Ingr…" at bounding box center [432, 203] width 865 height 406
click at [288, 162] on textarea "Ingresar el Comentario" at bounding box center [432, 190] width 793 height 60
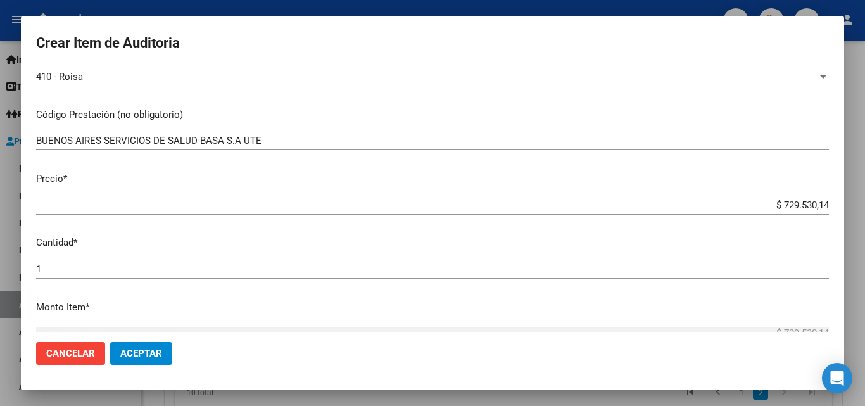
scroll to position [127, 0]
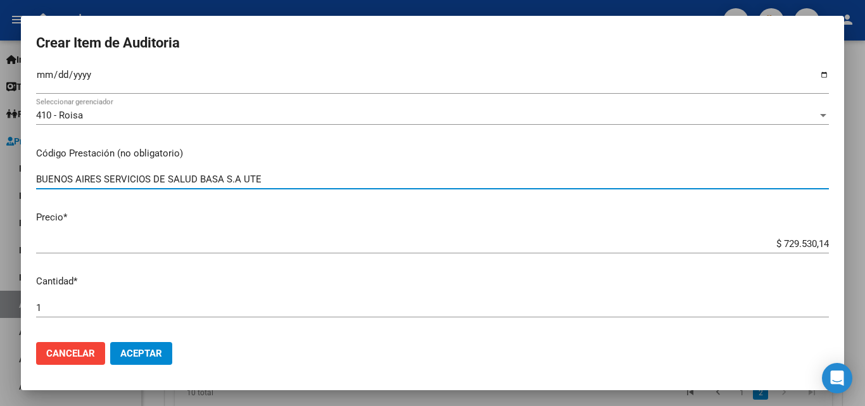
click at [276, 180] on input "BUENOS AIRES SERVICIOS DE SALUD BASA S.A UTE" at bounding box center [432, 179] width 793 height 11
paste input "INTERNACION FUERA DE COBERTURA"
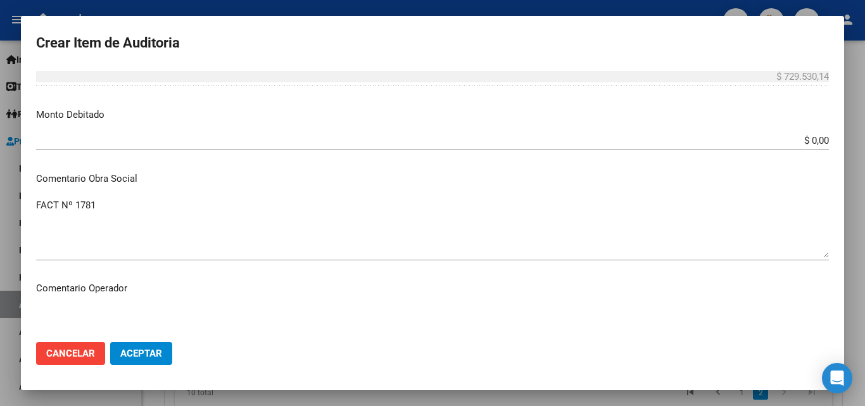
scroll to position [443, 0]
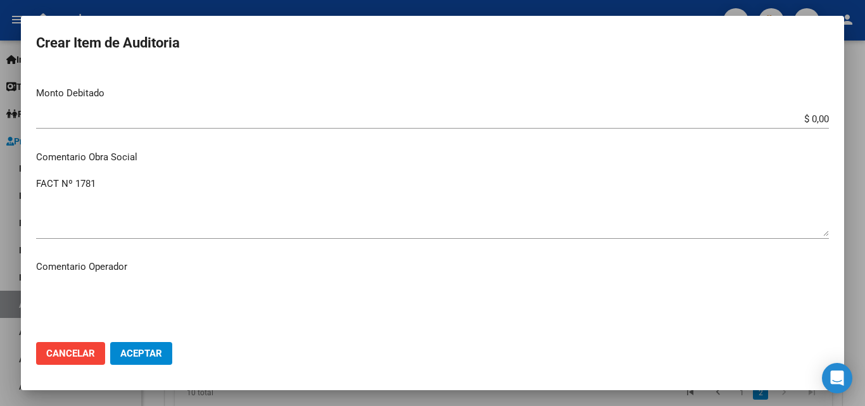
type input "BUENOS AIRES SERVICIOS DE SALUD BASA S.A UTE /INTERNACION FUERA DE COBERTURA"
click at [120, 188] on textarea "FACT Nº 1781" at bounding box center [432, 207] width 793 height 60
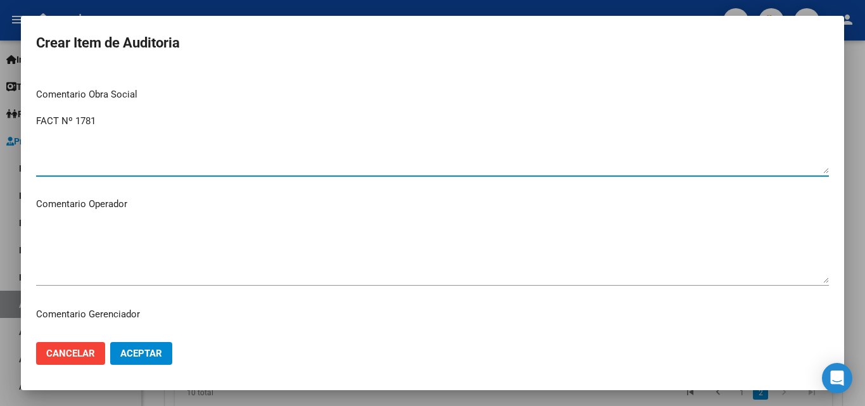
scroll to position [507, 0]
click at [105, 229] on textarea "Ingresar el Comentario" at bounding box center [432, 253] width 793 height 60
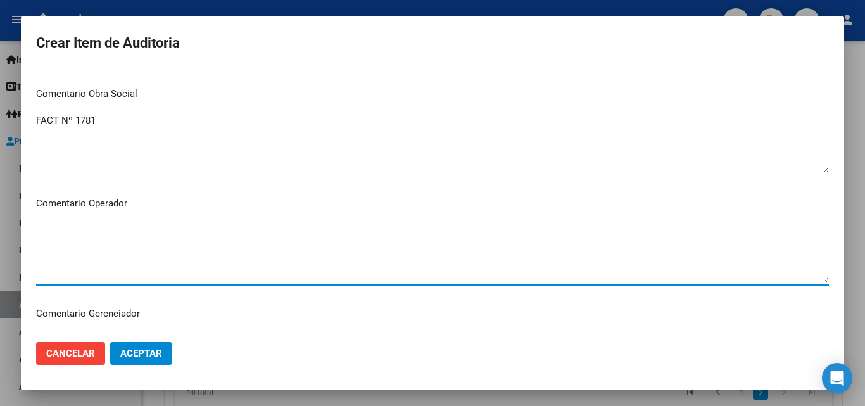
click at [98, 220] on div "Ingresar el Comentario" at bounding box center [432, 252] width 793 height 65
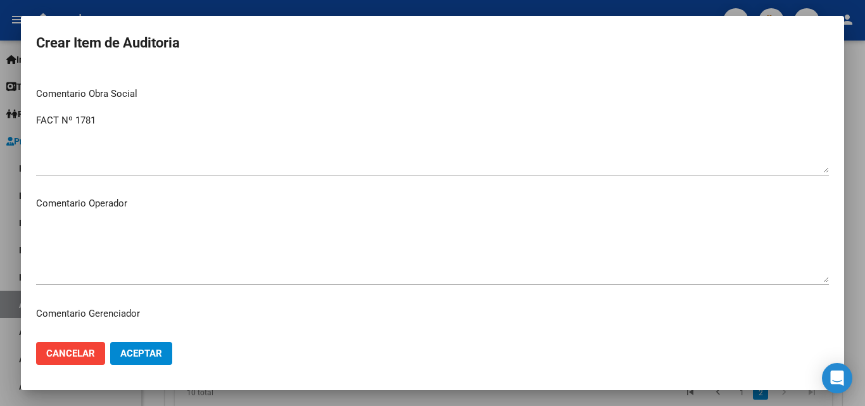
click at [77, 222] on div "Ingresar el Comentario" at bounding box center [432, 252] width 793 height 65
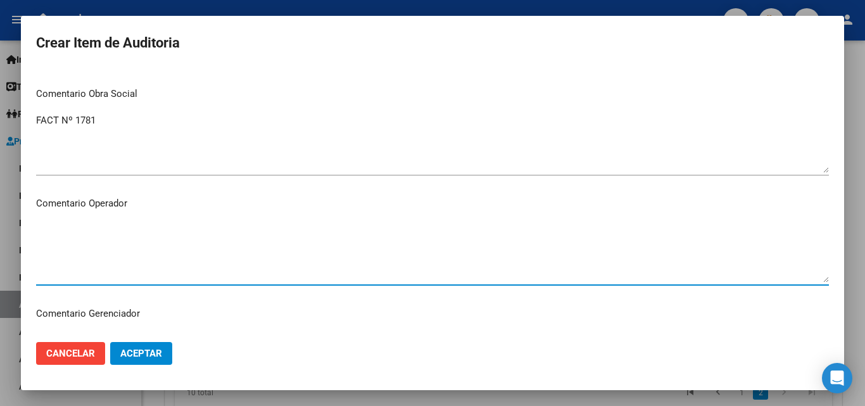
click at [70, 232] on textarea "Ingresar el Comentario" at bounding box center [432, 253] width 793 height 60
click at [35, 229] on mat-dialog-content "Nro Documento CUIL Nombre Completo Fec. Prestación Ingresar la fecha 410 - Rois…" at bounding box center [433, 200] width 824 height 264
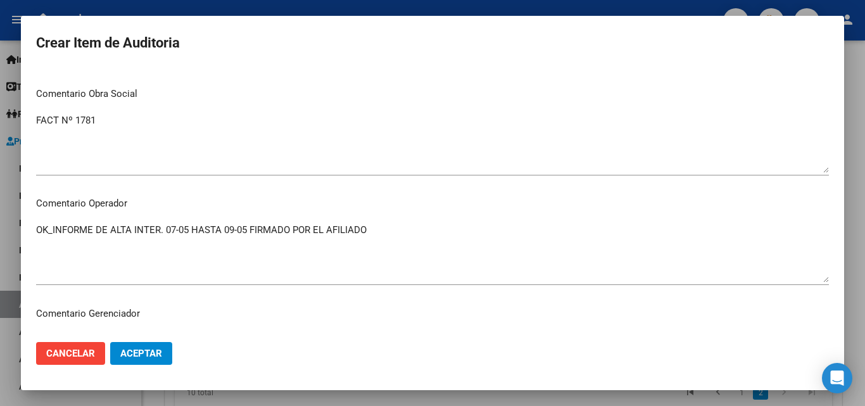
click at [37, 228] on textarea "OK_INFORME DE ALTA INTER. 07-05 HASTA 09-05 FIRMADO POR EL AFILIADO" at bounding box center [432, 253] width 793 height 60
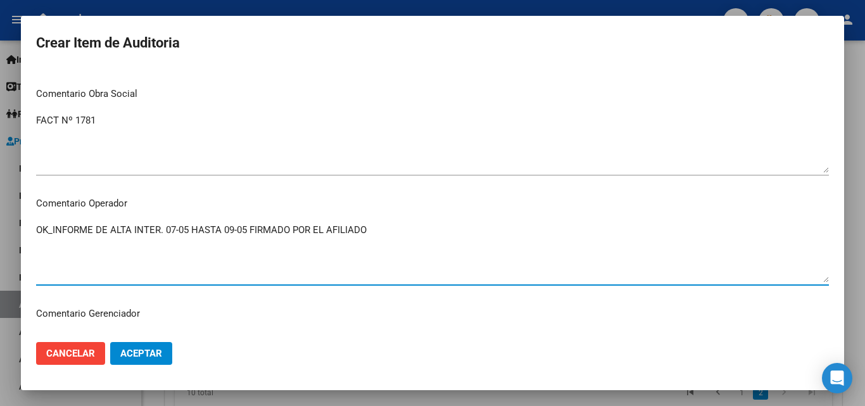
click at [42, 223] on textarea "OK_INFORME DE ALTA INTER. 07-05 HASTA 09-05 FIRMADO POR EL AFILIADO" at bounding box center [432, 253] width 793 height 60
drag, startPoint x: 361, startPoint y: 234, endPoint x: 368, endPoint y: 240, distance: 9.0
click at [362, 234] on textarea "OK_INFORME DE ALTA INTER. 07-05 HASTA 09-05 FIRMADO POR EL AFILIADO" at bounding box center [432, 253] width 793 height 60
click at [368, 240] on textarea "OK_INFORME DE ALTA INTER. 07-05 HASTA 09-05 FIRMADO POR EL AFILIADO" at bounding box center [432, 253] width 793 height 60
click at [107, 227] on textarea "OK_INFORME DE ALTA INTER. 07-05 HASTA 09-05 FIRMADO POR EL AFILIADO, ORDEN TAC …" at bounding box center [432, 253] width 793 height 60
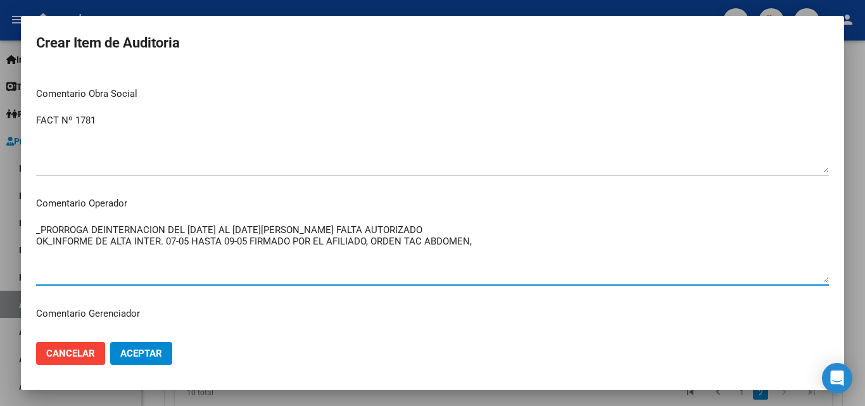
click at [494, 243] on textarea "_PRORROGA DEINTERNACION DEL [DATE] AL [DATE][PERSON_NAME] FALTA AUTORIZADO OK_I…" at bounding box center [432, 253] width 793 height 60
drag, startPoint x: 476, startPoint y: 246, endPoint x: 374, endPoint y: 245, distance: 102.0
click at [374, 245] on textarea "_PRORROGA DEINTERNACION DEL [DATE] AL [DATE][PERSON_NAME] FALTA AUTORIZADO OK_I…" at bounding box center [432, 253] width 793 height 60
click at [511, 240] on textarea "_PRORROGA DEINTERNACION DEL [DATE] AL [DATE][PERSON_NAME] FALTA AUTORIZADO OK_I…" at bounding box center [432, 253] width 793 height 60
drag, startPoint x: 513, startPoint y: 245, endPoint x: 373, endPoint y: 242, distance: 139.4
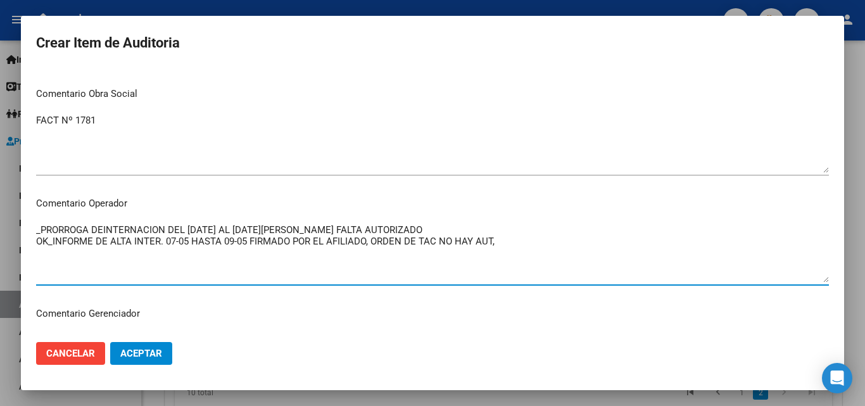
click at [373, 242] on textarea "_PRORROGA DEINTERNACION DEL [DATE] AL [DATE][PERSON_NAME] FALTA AUTORIZADO OK_I…" at bounding box center [432, 253] width 793 height 60
click at [347, 227] on textarea "_PRORROGA DEINTERNACION DEL [DATE] AL [DATE][PERSON_NAME] FALTA AUTORIZADOORDEN…" at bounding box center [432, 253] width 793 height 60
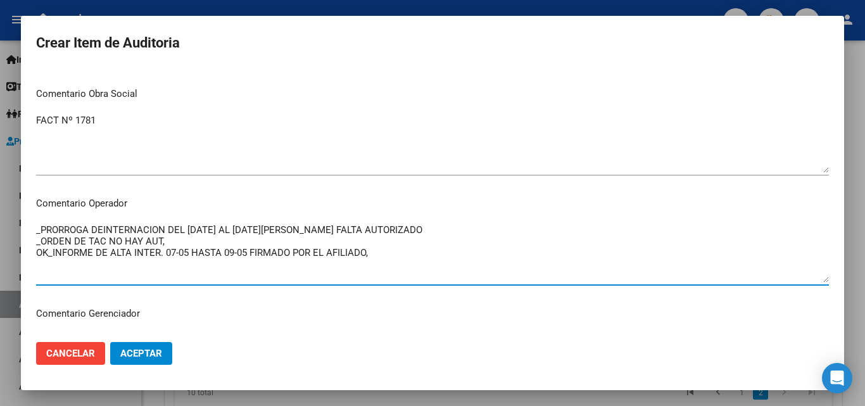
click at [392, 260] on textarea "_PRORROGA DEINTERNACION DEL [DATE] AL [DATE][PERSON_NAME] FALTA AUTORIZADO _ORD…" at bounding box center [432, 253] width 793 height 60
click at [392, 259] on textarea "_PRORROGA DEINTERNACION DEL [DATE] AL [DATE][PERSON_NAME] FALTA AUTORIZADO _ORD…" at bounding box center [432, 253] width 793 height 60
click at [392, 254] on textarea "_PRORROGA DEINTERNACION DEL [DATE] AL [DATE][PERSON_NAME] FALTA AUTORIZADO _ORD…" at bounding box center [432, 253] width 793 height 60
click at [490, 258] on textarea "_PRORROGA DEINTERNACION DEL [DATE] AL [DATE][PERSON_NAME] FALTA AUTORIZADO _ORD…" at bounding box center [432, 253] width 793 height 60
click at [479, 253] on textarea "_PRORROGA DEINTERNACION DEL [DATE] AL [DATE][PERSON_NAME] FALTA AUTORIZADO _ORD…" at bounding box center [432, 253] width 793 height 60
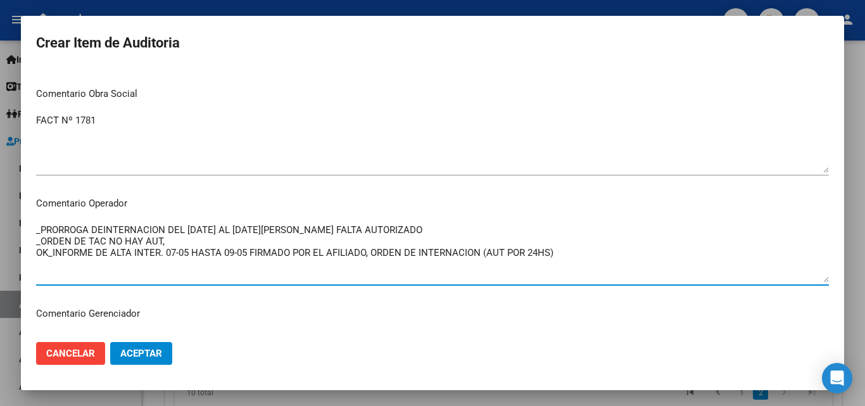
click at [566, 250] on textarea "_PRORROGA DEINTERNACION DEL [DATE] AL [DATE][PERSON_NAME] FALTA AUTORIZADO _ORD…" at bounding box center [432, 253] width 793 height 60
click at [309, 228] on textarea "_PRORROGA DEINTERNACION DEL [DATE] AL [DATE][PERSON_NAME] FALTA AUTORIZADO _ORD…" at bounding box center [432, 253] width 793 height 60
click at [248, 243] on textarea "_PRORROGA DEINTERNACION DEL [DATE] AL [DATE][PERSON_NAME] FALTA AUTORIZADO _ORD…" at bounding box center [432, 253] width 793 height 60
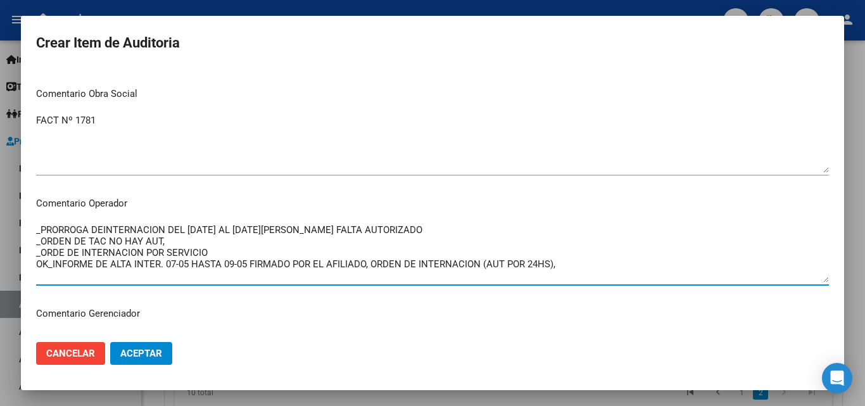
click at [118, 248] on textarea "_PRORROGA DEINTERNACION DEL [DATE] AL [DATE][PERSON_NAME] FALTA AUTORIZADO _ORD…" at bounding box center [432, 253] width 793 height 60
drag, startPoint x: 203, startPoint y: 245, endPoint x: 69, endPoint y: 252, distance: 134.5
click at [69, 252] on textarea "_PRORROGA DEINTERNACION DEL [DATE] AL [DATE][PERSON_NAME] FALTA AUTORIZADO _ORD…" at bounding box center [432, 253] width 793 height 60
click at [593, 271] on textarea "_PRORROGA DEINTERNACION DEL [DATE] AL [DATE][PERSON_NAME] FALTA AUTORIZADO _ORD…" at bounding box center [432, 253] width 793 height 60
click at [585, 260] on textarea "_PRORROGA DEINTERNACION DEL [DATE] AL [DATE][PERSON_NAME] FALTA AUTORIZADO _ORD…" at bounding box center [432, 253] width 793 height 60
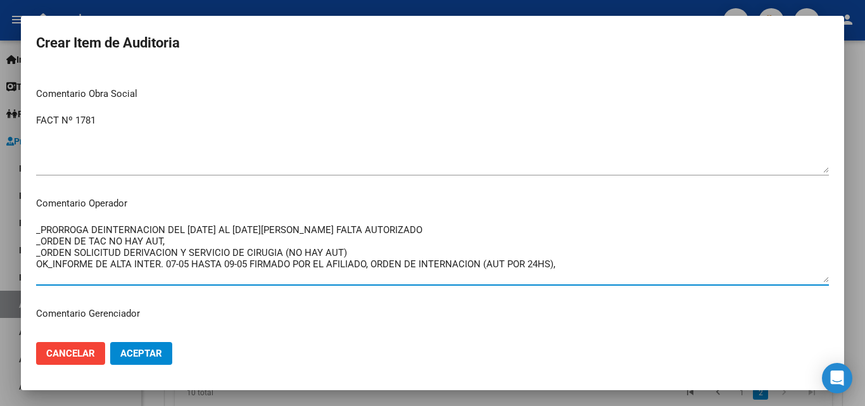
click at [99, 229] on textarea "_PRORROGA DEINTERNACION DEL [DATE] AL [DATE][PERSON_NAME] FALTA AUTORIZADO _ORD…" at bounding box center [432, 253] width 793 height 60
click at [103, 231] on textarea "_PRORROGA DEINTERNACION DEL [DATE] AL [DATE][PERSON_NAME] FALTA AUTORIZADO _ORD…" at bounding box center [432, 253] width 793 height 60
click at [398, 233] on textarea "_PRORROGA DE INTERNACION DEL [DATE] AL [DATE][PERSON_NAME] FALTA AUTORIZADO _OR…" at bounding box center [432, 253] width 793 height 60
click at [259, 237] on textarea "_PRORROGA DE INTERNACION DEL [DATE] AL [DATE][PERSON_NAME] FALTA AUTORIZADO _OR…" at bounding box center [432, 253] width 793 height 60
click at [259, 236] on textarea "_PRORROGA DE INTERNACION DEL [DATE] AL [DATE][PERSON_NAME] FALTA AUTORIZADO _OR…" at bounding box center [432, 253] width 793 height 60
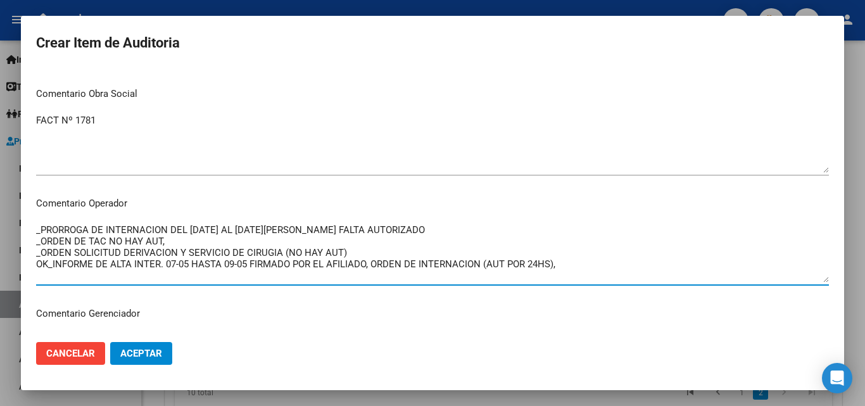
click at [259, 235] on textarea "_PRORROGA DE INTERNACION DEL [DATE] AL [DATE][PERSON_NAME] FALTA AUTORIZADO _OR…" at bounding box center [432, 253] width 793 height 60
click at [260, 227] on textarea "_PRORROGA DE INTERNACION DEL [DATE] AL [DATE][PERSON_NAME] FALTA AUTORIZADO _OR…" at bounding box center [432, 253] width 793 height 60
click at [355, 228] on textarea "_PRORROGA DE INTERNACION DEL [DATE] AL [DATE][PERSON_NAME] (FALTA AUTORIZADO _O…" at bounding box center [432, 253] width 793 height 60
click at [605, 257] on textarea "_PRORROGA DE INTERNACION DEL [DATE] AL [DATE][PERSON_NAME] (FALTA AUTORIZADO) _…" at bounding box center [432, 253] width 793 height 60
click at [587, 264] on textarea "_PRORROGA DE INTERNACION DEL [DATE] AL [DATE][PERSON_NAME] (FALTA AUTORIZADO) _…" at bounding box center [432, 253] width 793 height 60
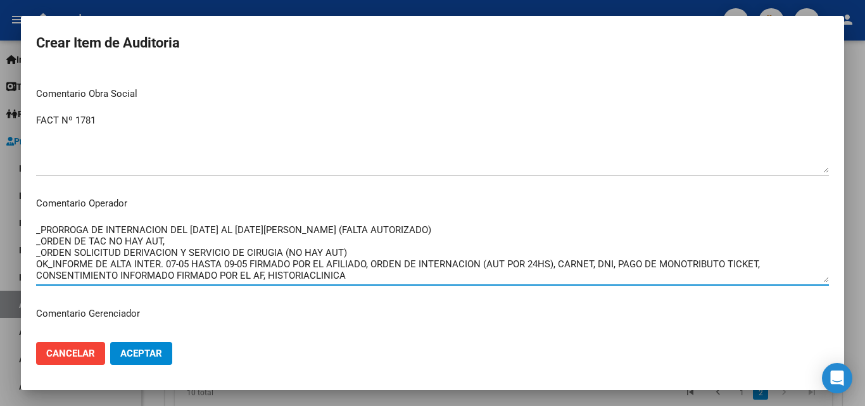
click at [310, 276] on textarea "_PRORROGA DE INTERNACION DEL [DATE] AL [DATE][PERSON_NAME] (FALTA AUTORIZADO) _…" at bounding box center [432, 253] width 793 height 60
click at [351, 274] on textarea "_PRORROGA DE INTERNACION DEL [DATE] AL [DATE][PERSON_NAME] (FALTA AUTORIZADO) _…" at bounding box center [432, 253] width 793 height 60
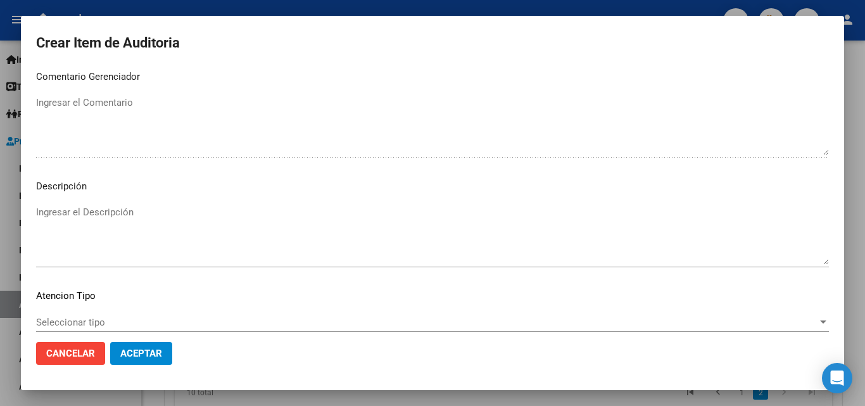
scroll to position [820, 0]
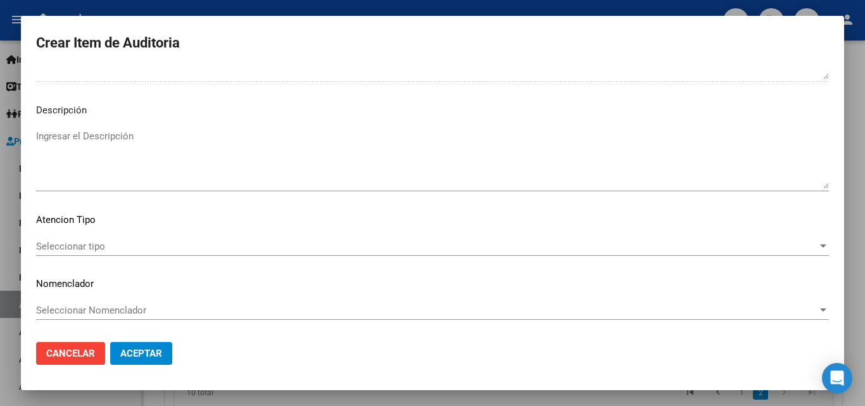
type textarea "_PRORROGA DE INTERNACION DEL [DATE] AL [DATE][PERSON_NAME] (FALTA AUTORIZADO) _…"
click at [135, 347] on button "Aceptar" at bounding box center [141, 353] width 62 height 23
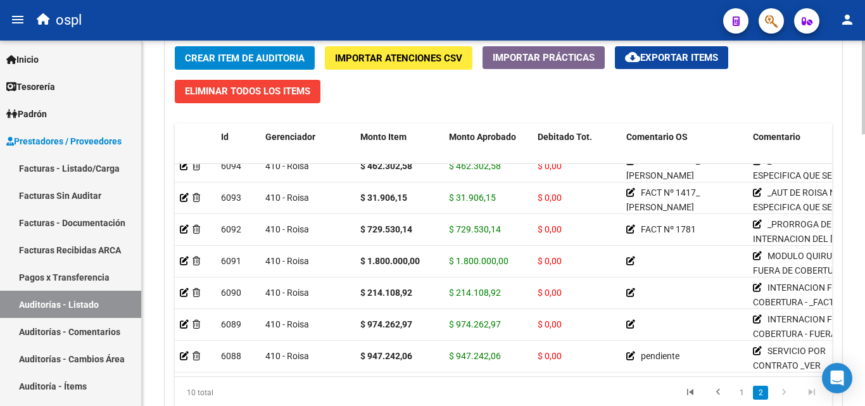
scroll to position [108, 0]
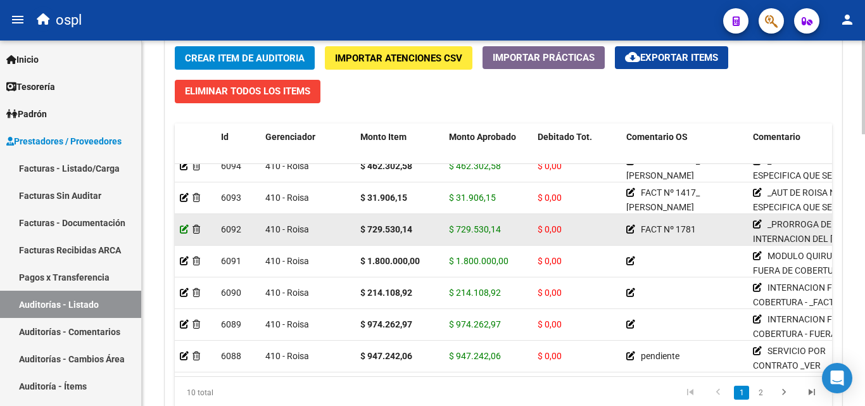
click at [183, 230] on icon at bounding box center [184, 229] width 9 height 9
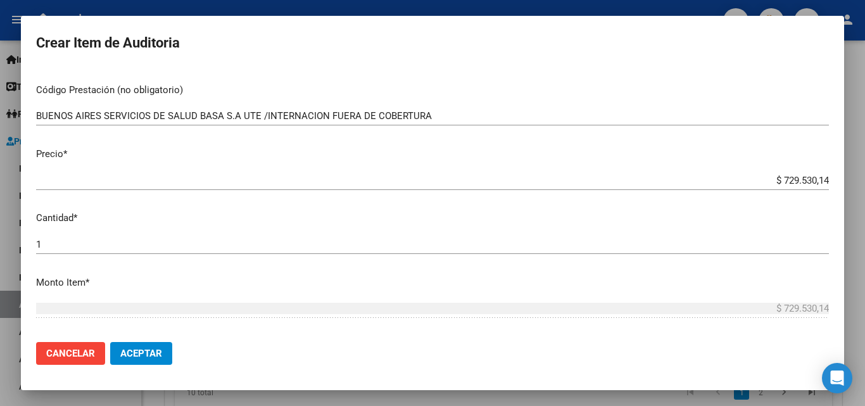
scroll to position [4, 0]
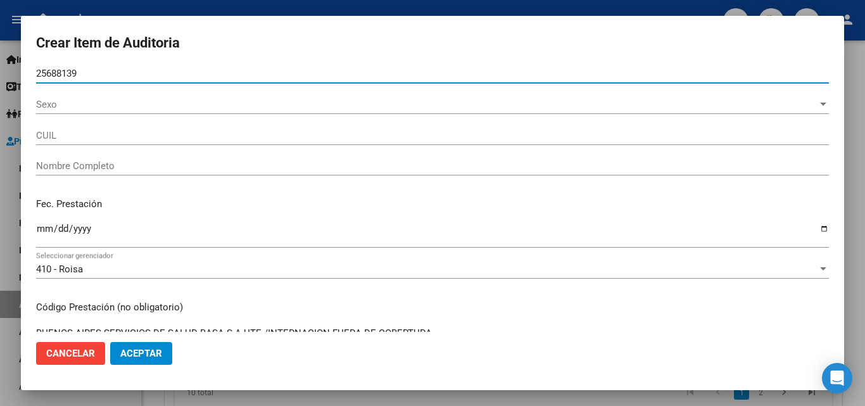
type input "25688139"
click at [75, 103] on span "Sexo" at bounding box center [427, 104] width 782 height 11
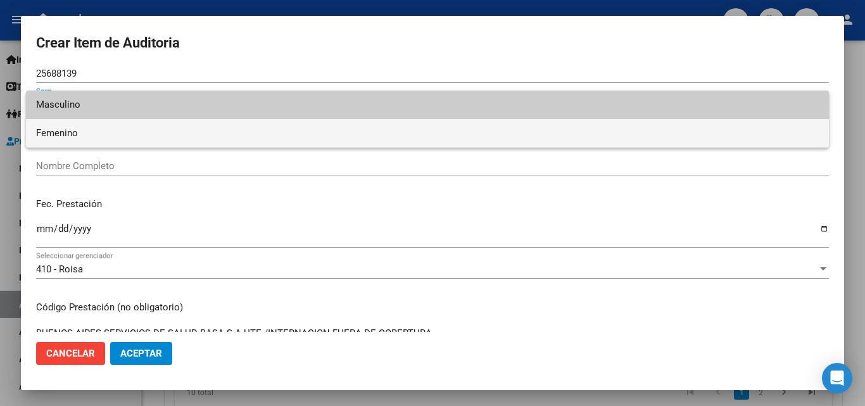
click at [87, 133] on span "Femenino" at bounding box center [427, 133] width 783 height 29
type input "27256881395"
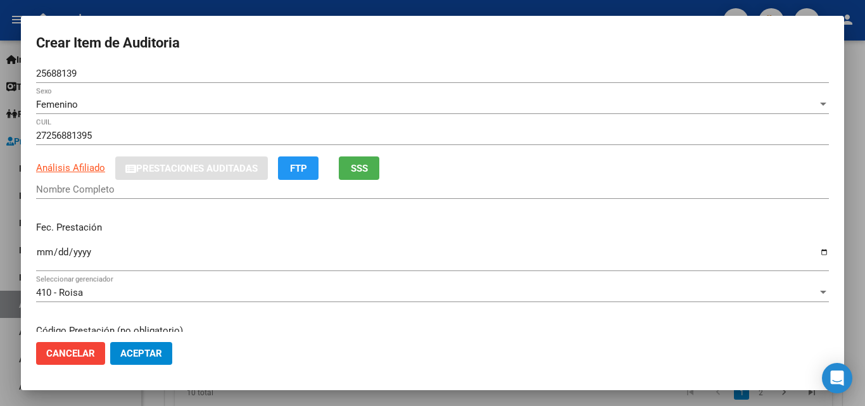
click at [74, 197] on div "Nombre Completo" at bounding box center [432, 189] width 793 height 19
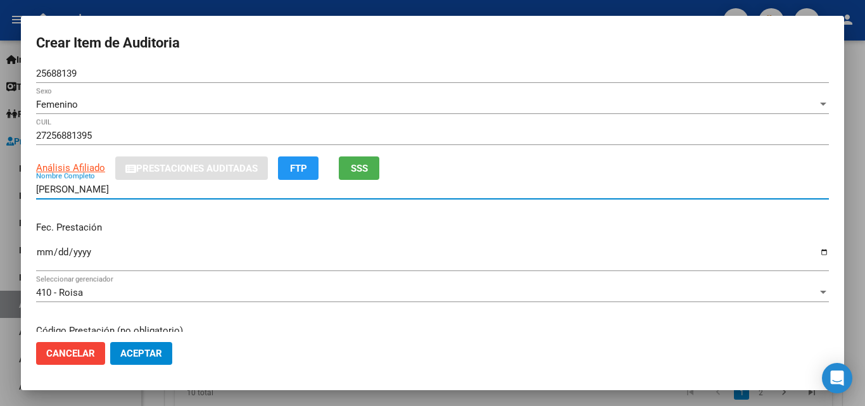
type input "[PERSON_NAME]"
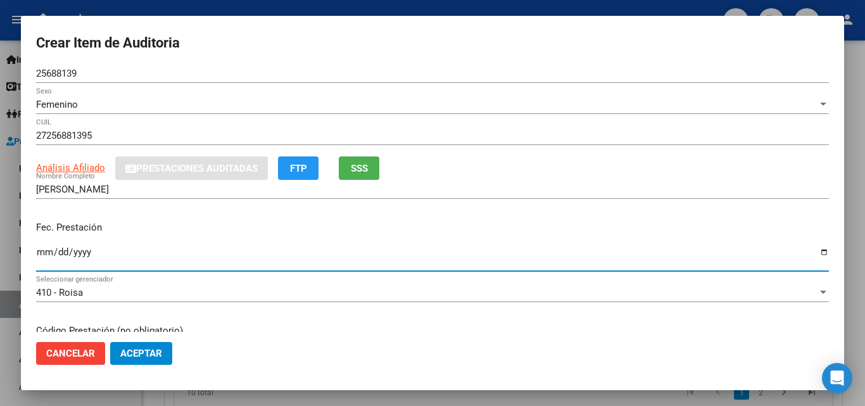
click at [43, 249] on input "Ingresar la fecha" at bounding box center [432, 257] width 793 height 20
type input "[DATE]"
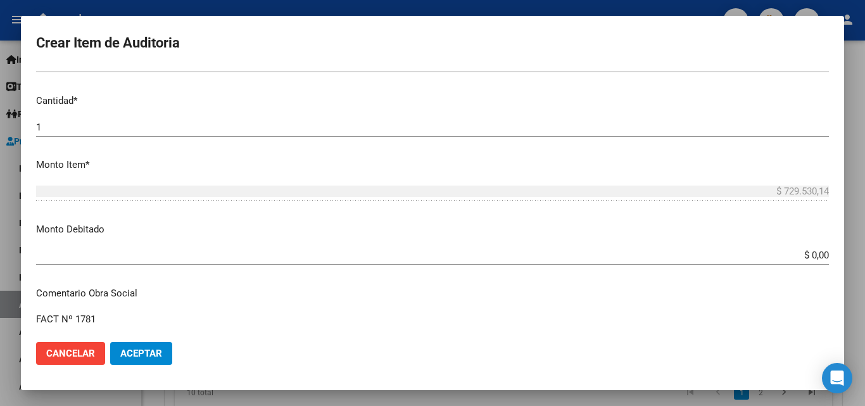
scroll to position [384, 0]
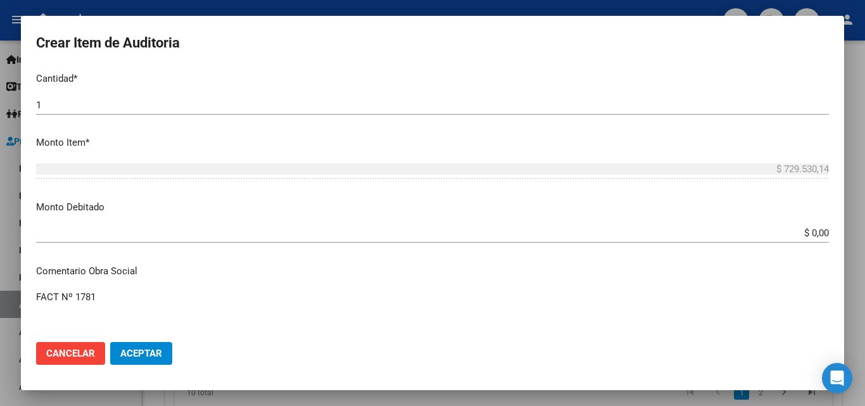
click at [150, 349] on span "Aceptar" at bounding box center [141, 353] width 42 height 11
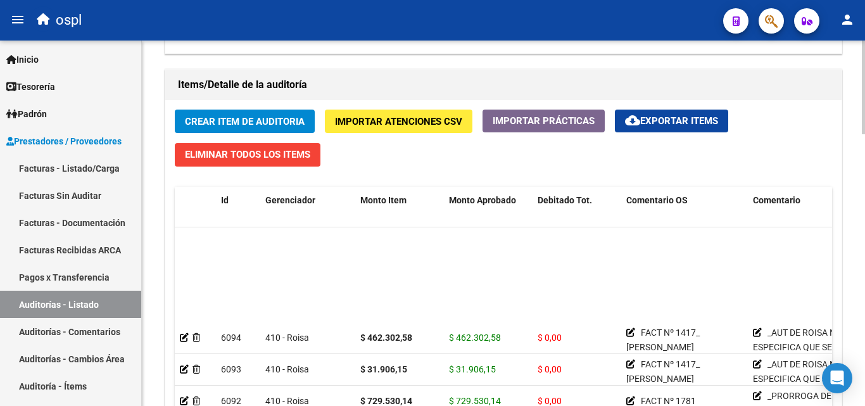
scroll to position [120, 0]
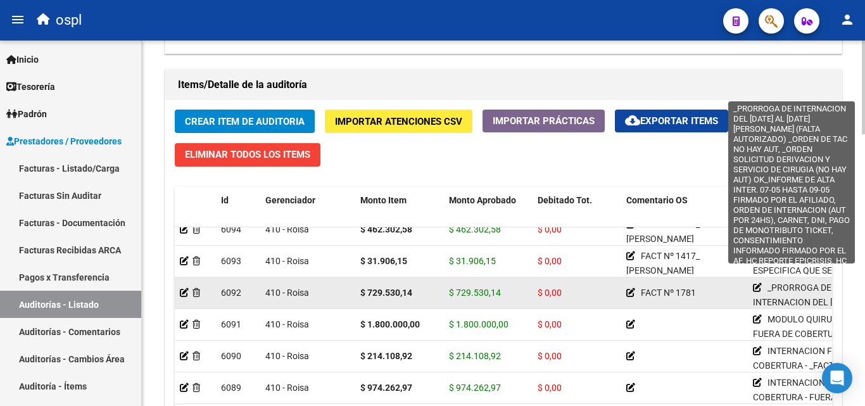
click at [755, 283] on icon at bounding box center [757, 287] width 9 height 9
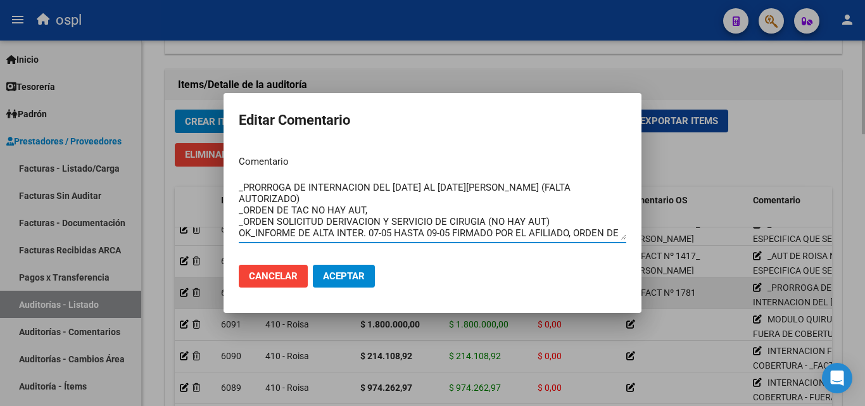
scroll to position [46, 0]
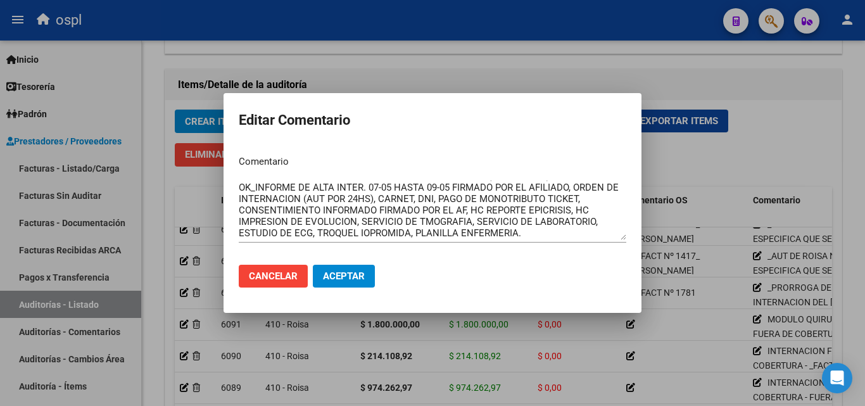
click at [721, 280] on div at bounding box center [432, 203] width 865 height 406
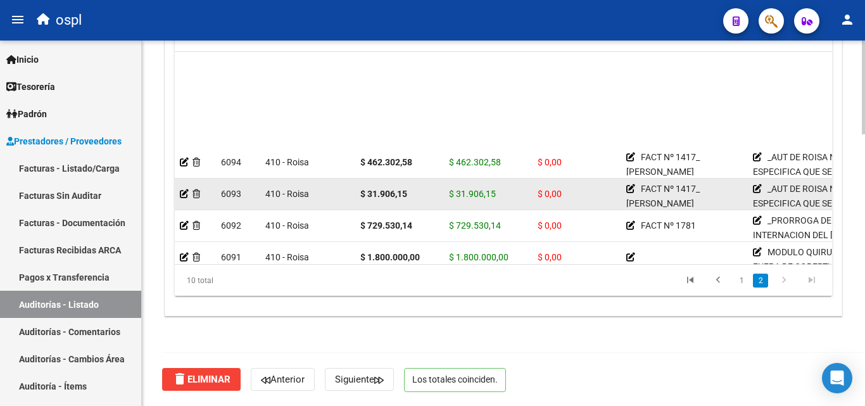
scroll to position [120, 0]
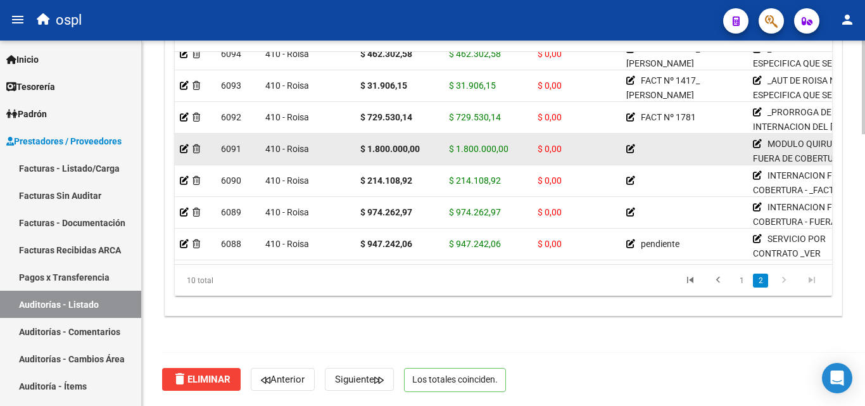
click at [628, 144] on icon at bounding box center [631, 148] width 9 height 9
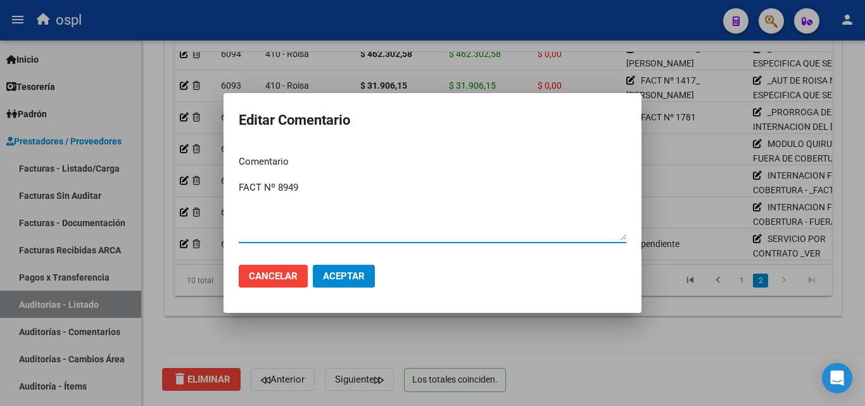
type textarea "FACT Nº 8949"
click at [345, 278] on span "Aceptar" at bounding box center [344, 276] width 42 height 11
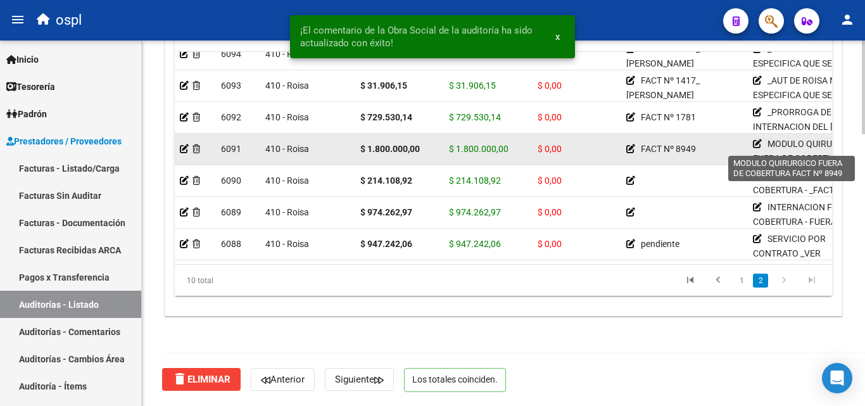
click at [758, 139] on icon at bounding box center [757, 143] width 9 height 9
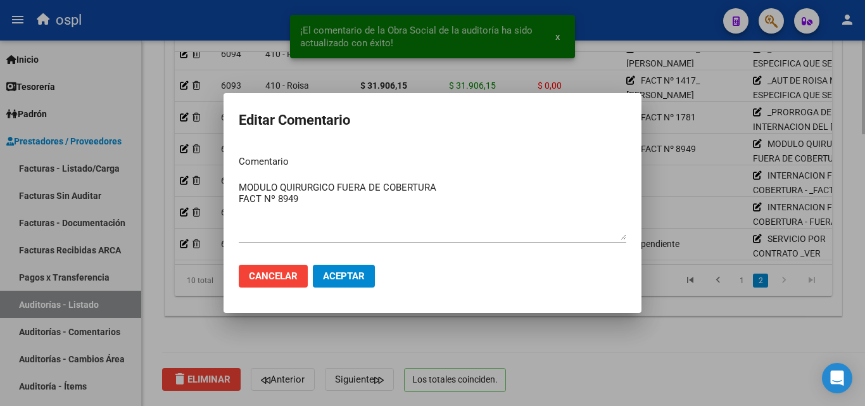
drag, startPoint x: 521, startPoint y: 355, endPoint x: 535, endPoint y: 345, distance: 17.2
click at [521, 355] on div at bounding box center [432, 203] width 865 height 406
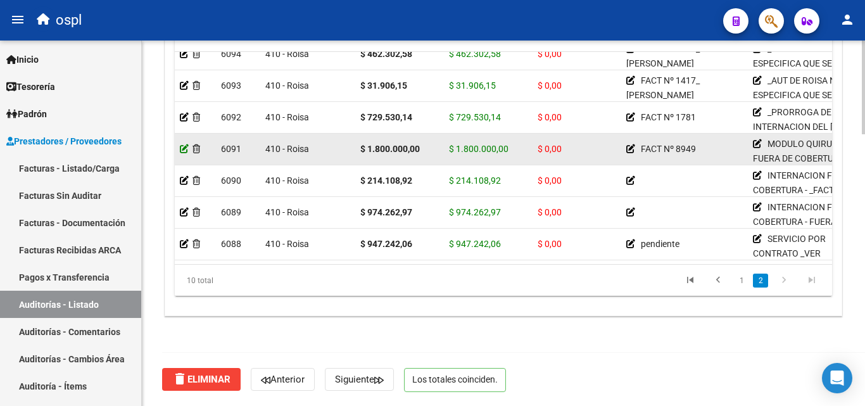
click at [182, 144] on icon at bounding box center [184, 148] width 9 height 9
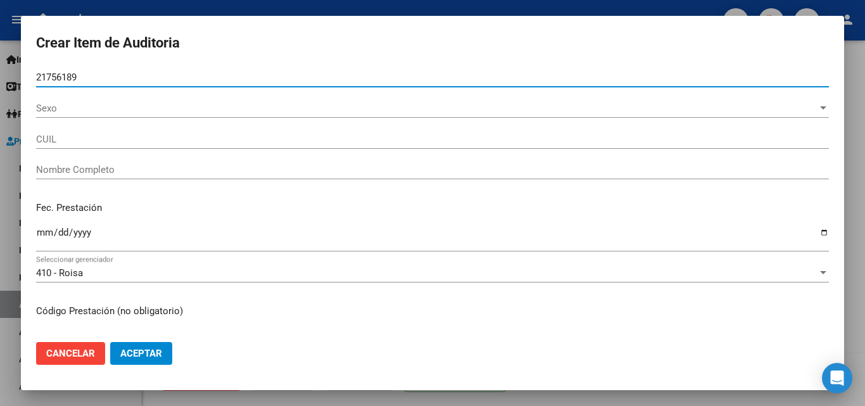
type input "21756189"
click at [58, 110] on span "Sexo" at bounding box center [427, 108] width 782 height 11
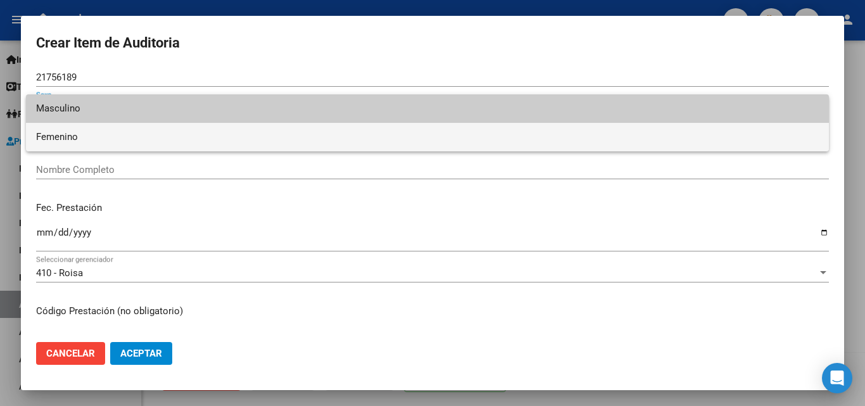
click at [56, 139] on span "Femenino" at bounding box center [427, 137] width 783 height 29
type input "27217561898"
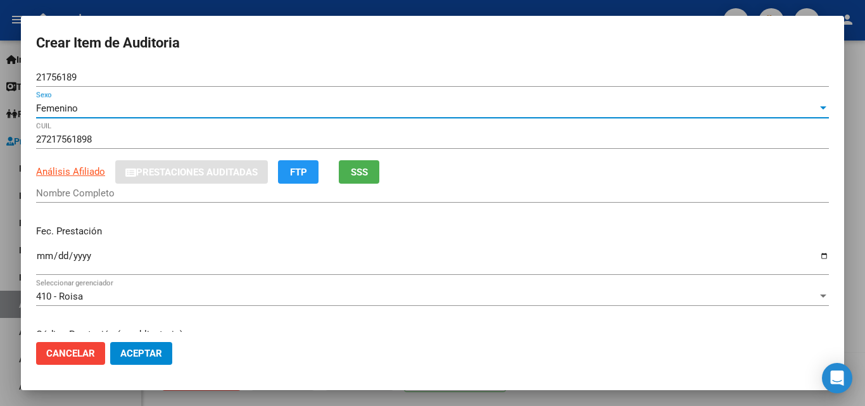
click at [61, 193] on input "Nombre Completo" at bounding box center [432, 193] width 793 height 11
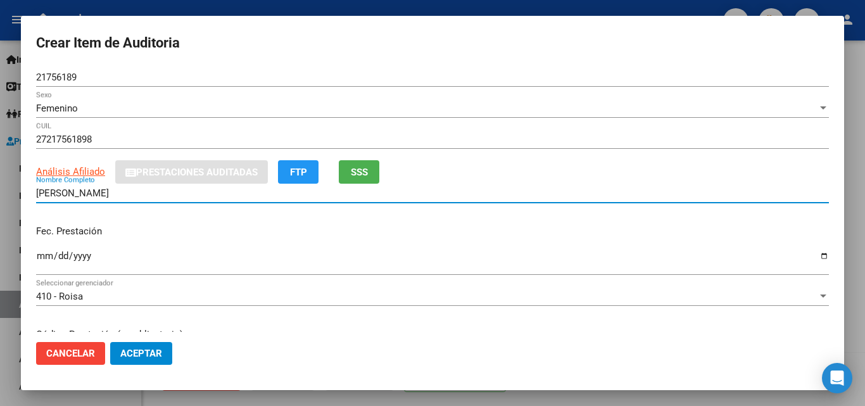
click at [82, 194] on input "[PERSON_NAME]" at bounding box center [432, 193] width 793 height 11
type input "[PERSON_NAME] [PERSON_NAME]"
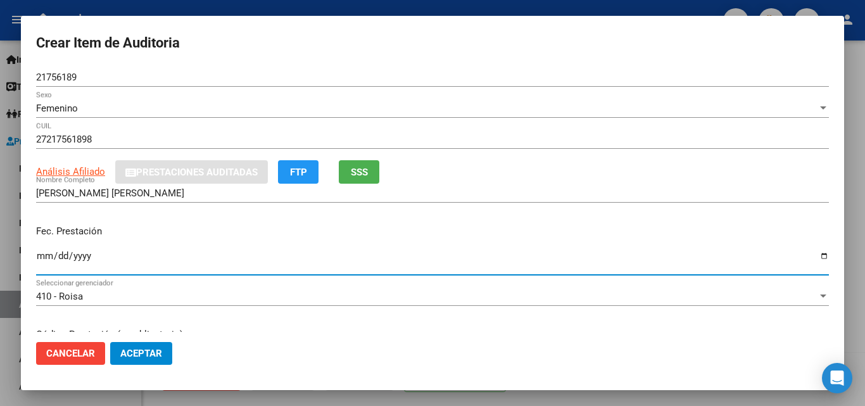
click at [44, 254] on input "Ingresar la fecha" at bounding box center [432, 261] width 793 height 20
type input "[DATE]"
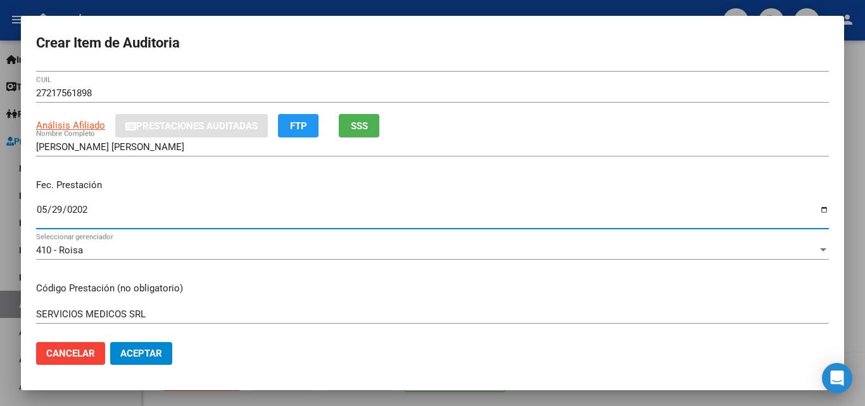
scroll to position [190, 0]
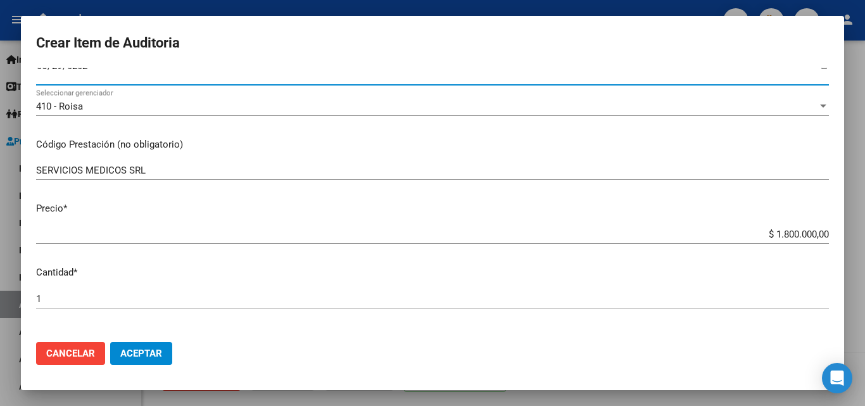
click at [170, 171] on input "SERVICIOS MEDICOS SRL" at bounding box center [432, 170] width 793 height 11
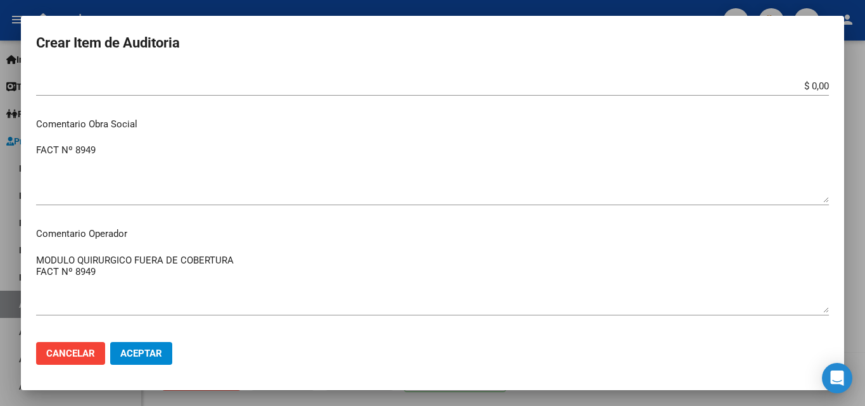
scroll to position [570, 0]
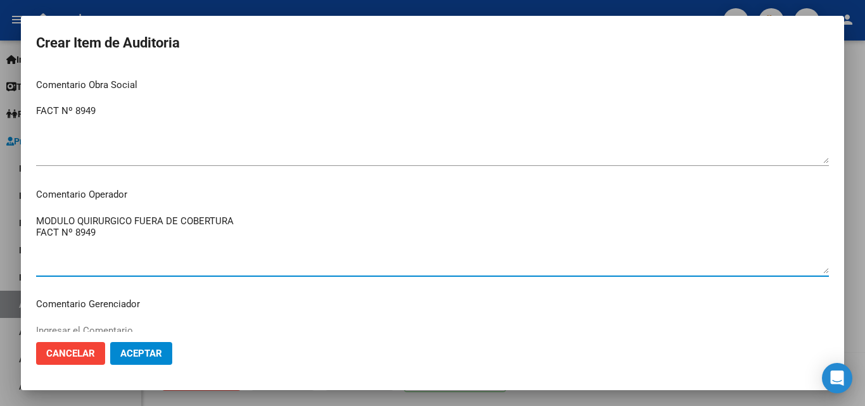
drag, startPoint x: 261, startPoint y: 222, endPoint x: 29, endPoint y: 226, distance: 231.9
click at [29, 226] on mat-dialog-content "21756189 Nro Documento Femenino Sexo 27217561898 CUIL Análisis Afiliado Prestac…" at bounding box center [433, 200] width 824 height 264
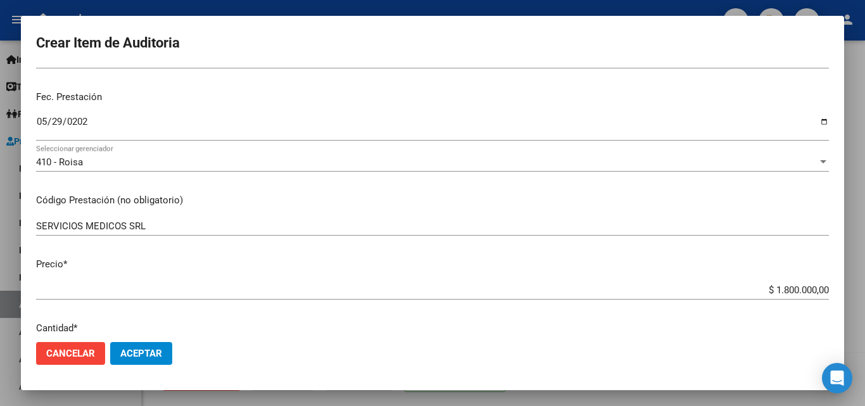
scroll to position [63, 0]
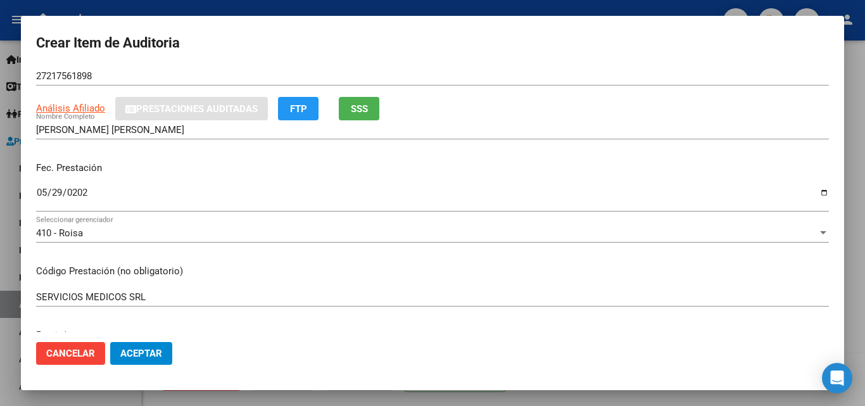
type textarea "FACT Nº 8949"
click at [178, 290] on div "SERVICIOS MEDICOS SRL Ingresar el código" at bounding box center [432, 297] width 793 height 19
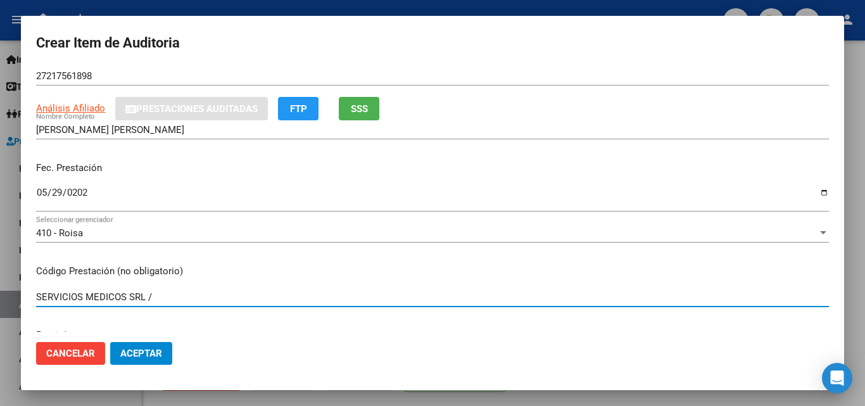
paste input "MODULO QUIRURGICO FUERA DE COBERTURA"
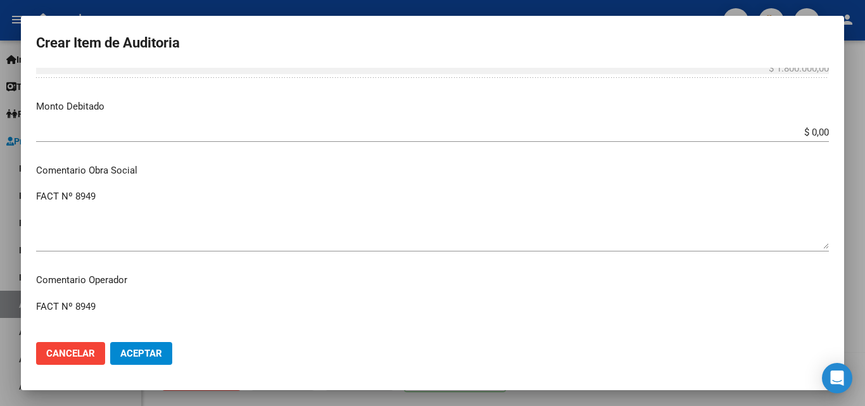
scroll to position [507, 0]
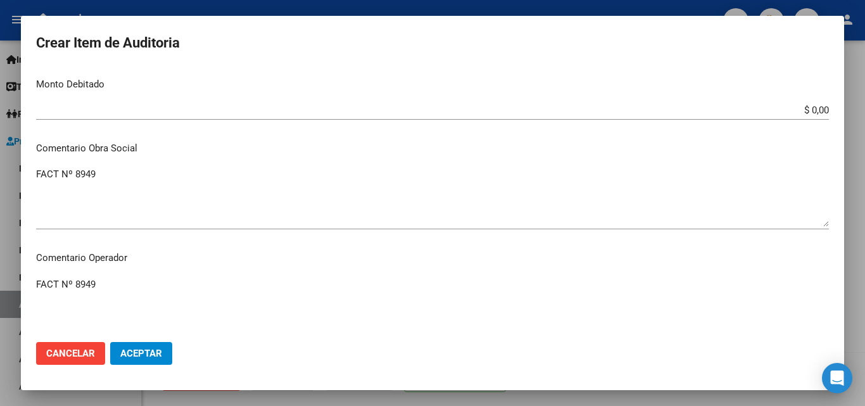
type input "SERVICIOS MEDICOS SRL /MODULO QUIRURGICO FUERA DE COBERTURA"
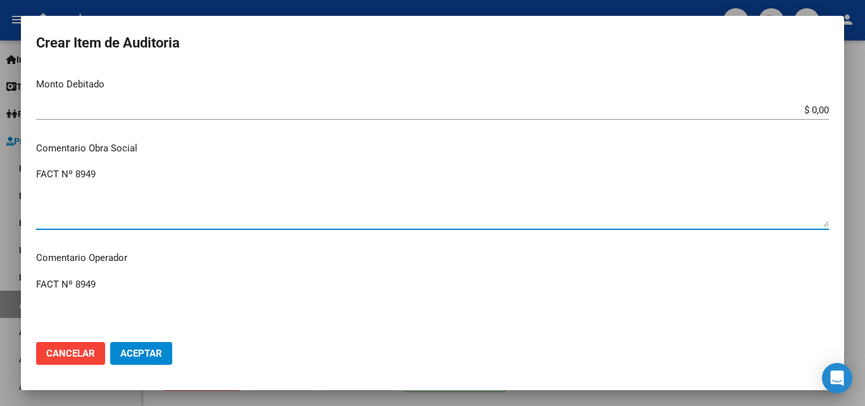
drag, startPoint x: 124, startPoint y: 177, endPoint x: 3, endPoint y: 177, distance: 121.0
click at [3, 177] on div "Crear Item de Auditoria 21756189 Nro Documento Femenino Sexo 27217561898 CUIL A…" at bounding box center [432, 203] width 865 height 406
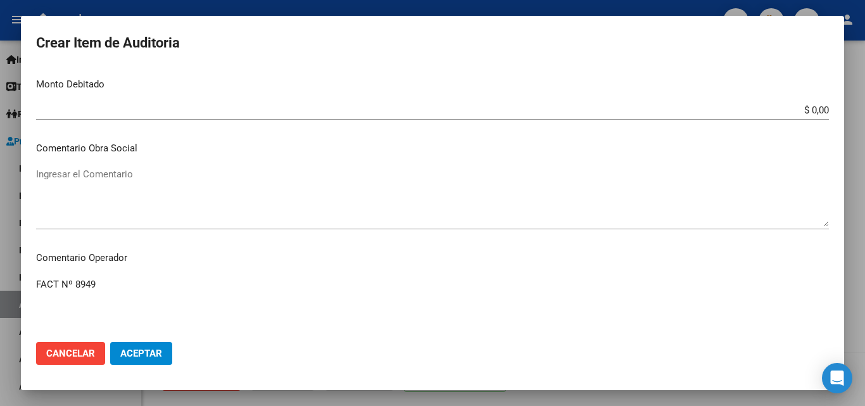
drag, startPoint x: 118, startPoint y: 297, endPoint x: 35, endPoint y: 295, distance: 83.7
click at [22, 300] on mat-dialog-content "21756189 Nro Documento Femenino Sexo 27217561898 CUIL Análisis Afiliado Prestac…" at bounding box center [433, 200] width 824 height 264
drag, startPoint x: 35, startPoint y: 295, endPoint x: 89, endPoint y: 300, distance: 53.5
click at [89, 300] on textarea "FACT Nº 8949" at bounding box center [432, 307] width 793 height 60
drag, startPoint x: 103, startPoint y: 293, endPoint x: 36, endPoint y: 293, distance: 66.5
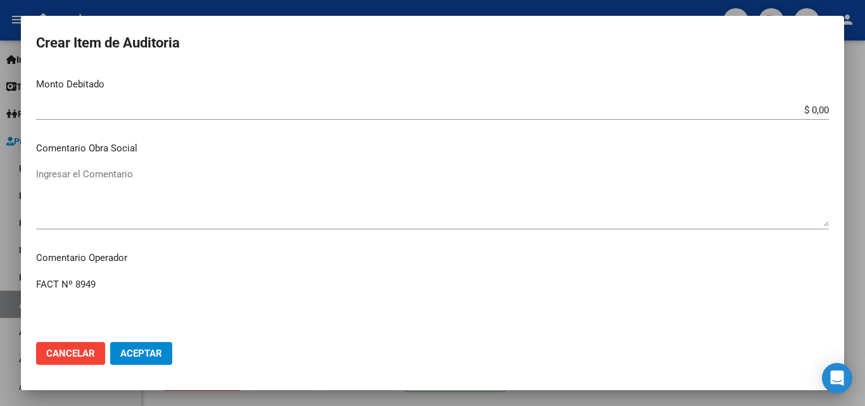
click at [36, 293] on textarea "FACT Nº 8949" at bounding box center [432, 307] width 793 height 60
click at [77, 178] on textarea "Ingresar el Comentario" at bounding box center [432, 197] width 793 height 60
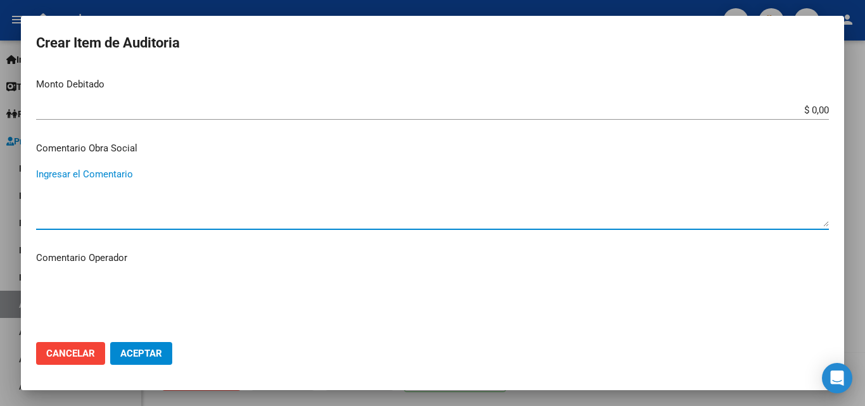
paste textarea "FACT Nº 8949"
type textarea "FACT Nº 8949"
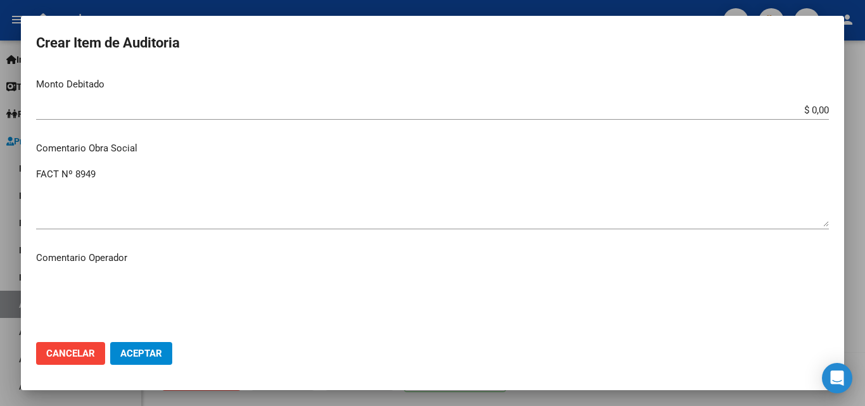
click at [75, 280] on textarea "Ingresar el Comentario" at bounding box center [432, 307] width 793 height 60
click at [89, 338] on mat-dialog-actions "Cancelar Aceptar" at bounding box center [432, 353] width 793 height 43
click at [85, 297] on textarea "Ingresar el Comentario" at bounding box center [432, 307] width 793 height 60
click at [128, 271] on mat-dialog-content "21756189 Nro Documento Femenino Sexo 27217561898 CUIL Análisis Afiliado Prestac…" at bounding box center [433, 200] width 824 height 264
click at [33, 282] on mat-dialog-content "21756189 Nro Documento Femenino Sexo 27217561898 CUIL Análisis Afiliado Prestac…" at bounding box center [433, 200] width 824 height 264
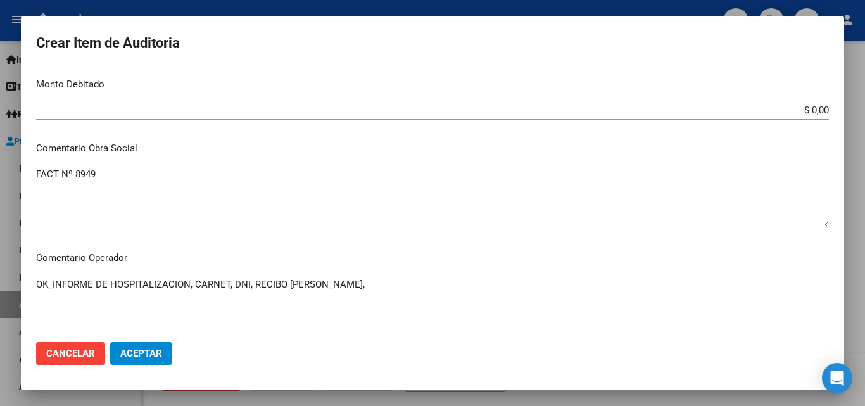
click at [37, 280] on textarea "OK_INFORME DE HOSPITALIZACION, CARNET, DNI, RECIBO [PERSON_NAME]," at bounding box center [432, 307] width 793 height 60
click at [36, 280] on textarea "OK_INFORME DE HOSPITALIZACION, CARNET, DNI, RECIBO [PERSON_NAME]," at bounding box center [432, 307] width 793 height 60
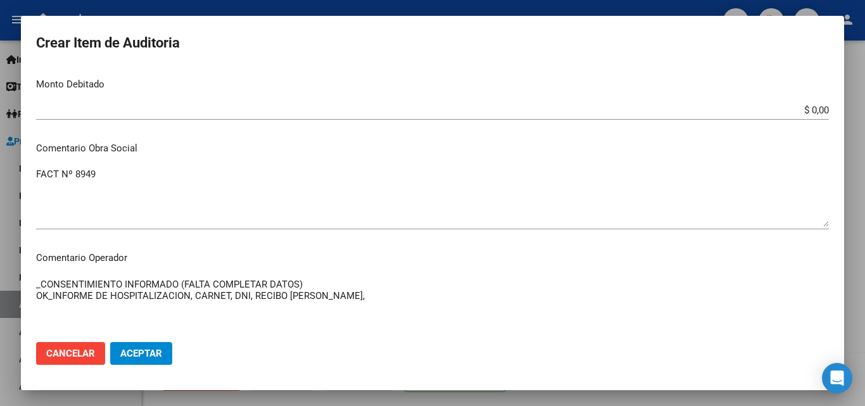
click at [428, 297] on textarea "_CONSENTIMIENTO INFORMADO (FALTA COMPLETAR DATOS) OK_INFORME DE HOSPITALIZACION…" at bounding box center [432, 307] width 793 height 60
click at [451, 292] on textarea "_CONSENTIMIENTO INFORMADO (FALTA COMPLETAR DATOS) OK_INFORME DE HOSPITALIZACION…" at bounding box center [432, 307] width 793 height 60
click at [542, 299] on textarea "_CONSENTIMIENTO INFORMADO (FALTA COMPLETAR DATOS) OK_INFORME DE HOSPITALIZACION…" at bounding box center [432, 307] width 793 height 60
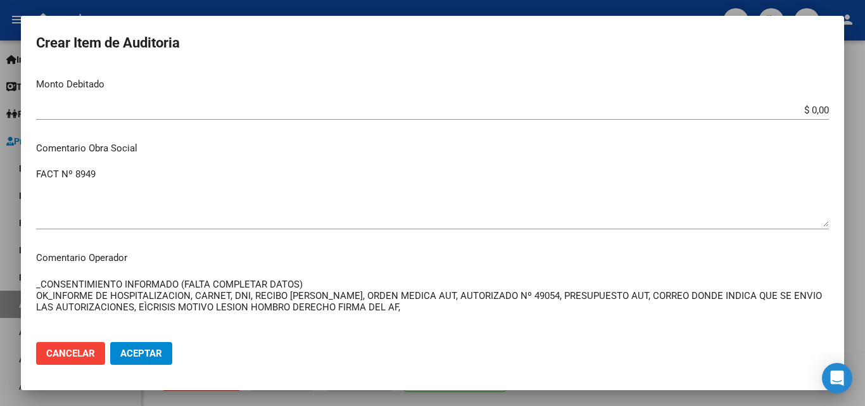
click at [124, 303] on textarea "_CONSENTIMIENTO INFORMADO (FALTA COMPLETAR DATOS) OK_INFORME DE HOSPITALIZACION…" at bounding box center [432, 307] width 793 height 60
click at [402, 311] on textarea "_CONSENTIMIENTO INFORMADO (FALTA COMPLETAR DATOS) OK_INFORME DE HOSPITALIZACION…" at bounding box center [432, 307] width 793 height 60
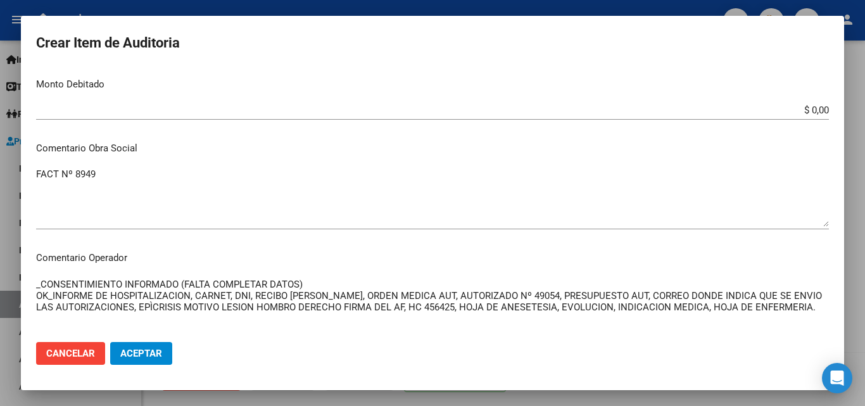
click at [309, 288] on textarea "_CONSENTIMIENTO INFORMADO (FALTA COMPLETAR DATOS) OK_INFORME DE HOSPITALIZACION…" at bounding box center [432, 307] width 793 height 60
click at [303, 279] on textarea "_CONSENTIMIENTO INFORMADO (FALTA COMPLETAR DATOS)SI TIENE LA FIRMA DE CONFORMID…" at bounding box center [432, 307] width 793 height 60
click at [525, 282] on textarea "_CONSENTIMIENTO INFORMADO (FALTA COMPLETAR DATOS) SI TIENE LA FIRMA DE CONFORMI…" at bounding box center [432, 307] width 793 height 60
type textarea "_CONSENTIMIENTO INFORMADO (FALTA COMPLETAR DATOS) SI TIENE LA FIRMA DE CONFORMI…"
click at [153, 354] on span "Aceptar" at bounding box center [141, 353] width 42 height 11
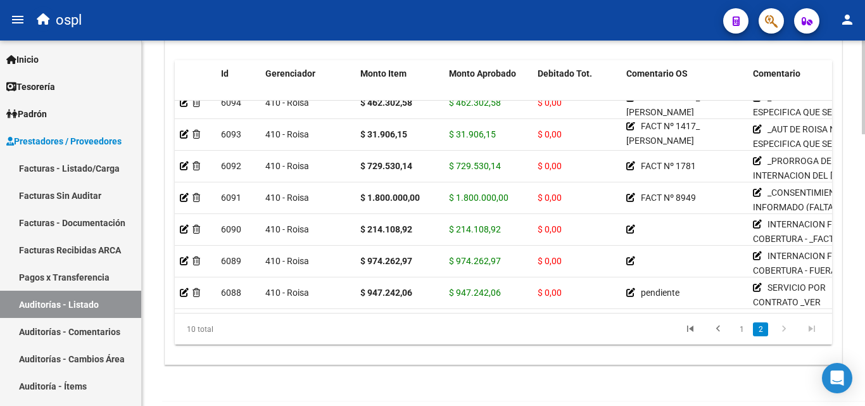
scroll to position [120, 0]
